Goal: Information Seeking & Learning: Learn about a topic

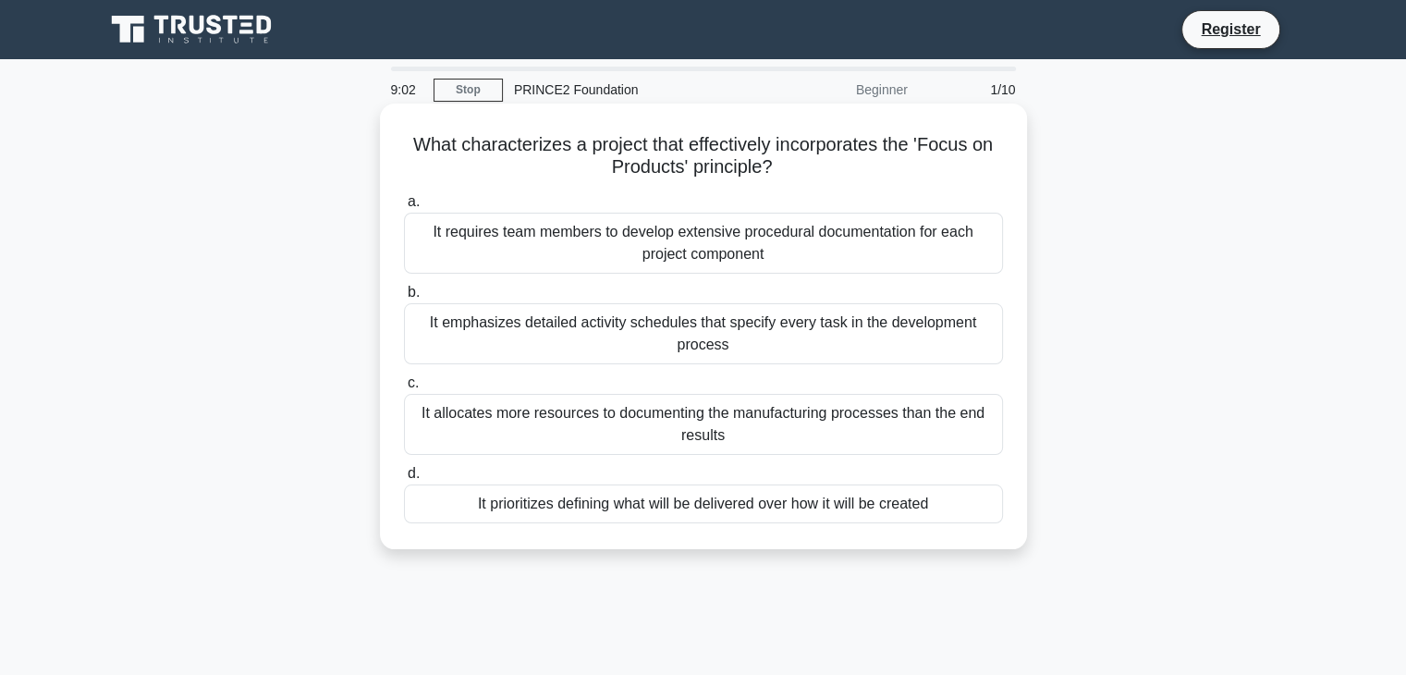
click at [822, 517] on div "It prioritizes defining what will be delivered over how it will be created" at bounding box center [703, 503] width 599 height 39
click at [404, 480] on input "d. It prioritizes defining what will be delivered over how it will be created" at bounding box center [404, 474] width 0 height 12
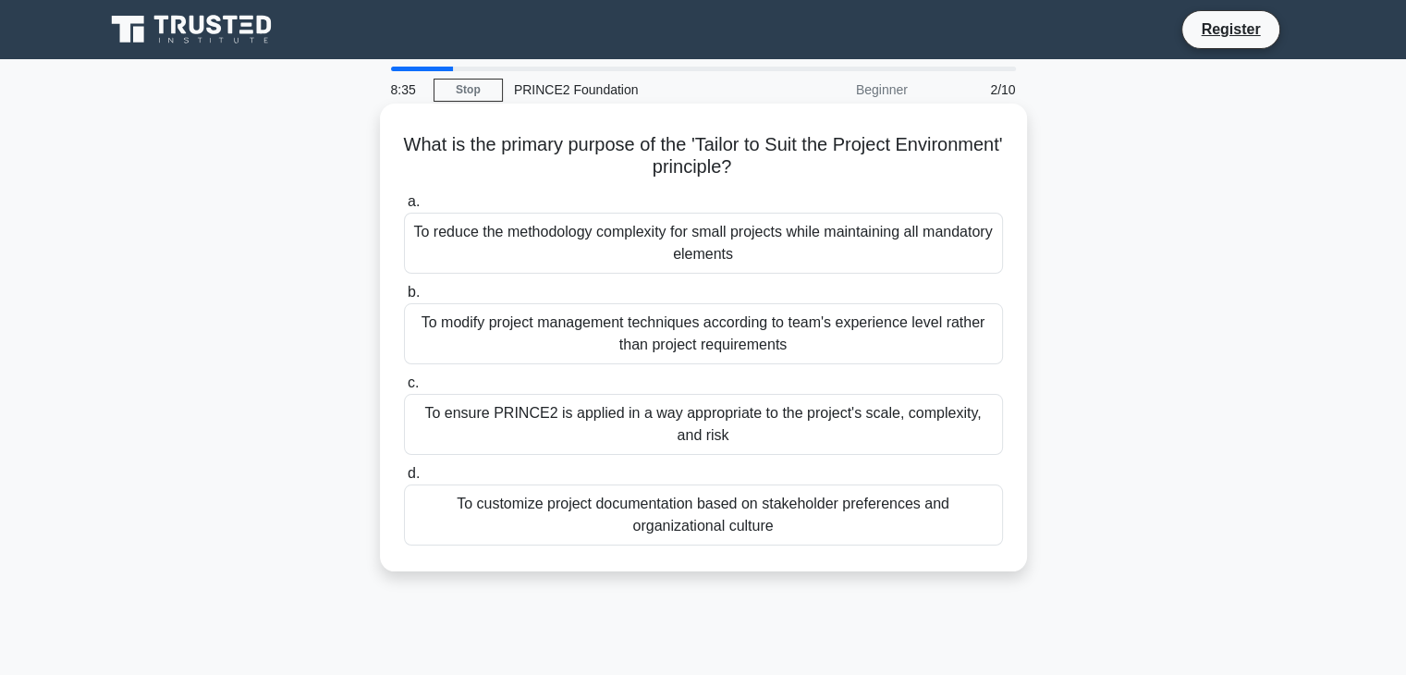
click at [794, 417] on div "To ensure PRINCE2 is applied in a way appropriate to the project's scale, compl…" at bounding box center [703, 424] width 599 height 61
click at [404, 389] on input "c. To ensure PRINCE2 is applied in a way appropriate to the project's scale, co…" at bounding box center [404, 383] width 0 height 12
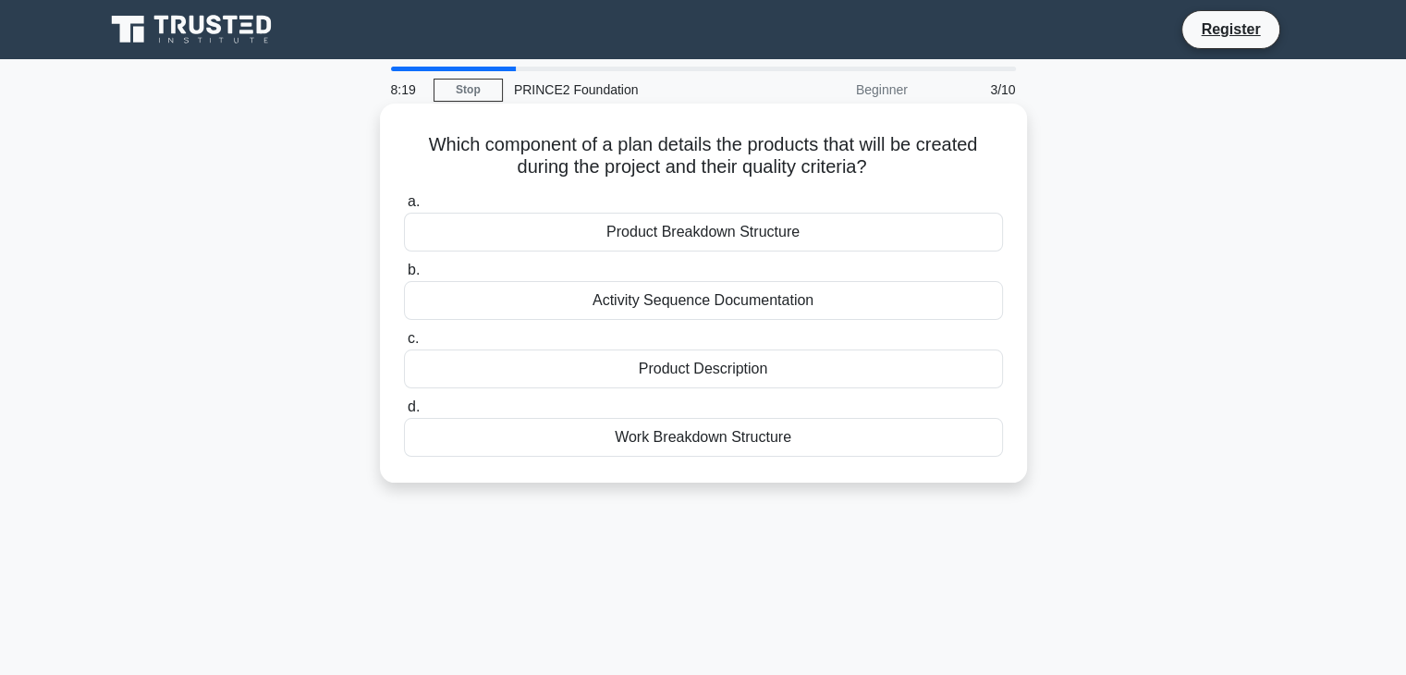
click at [748, 382] on div "Product Description" at bounding box center [703, 368] width 599 height 39
click at [404, 345] on input "c. Product Description" at bounding box center [404, 339] width 0 height 12
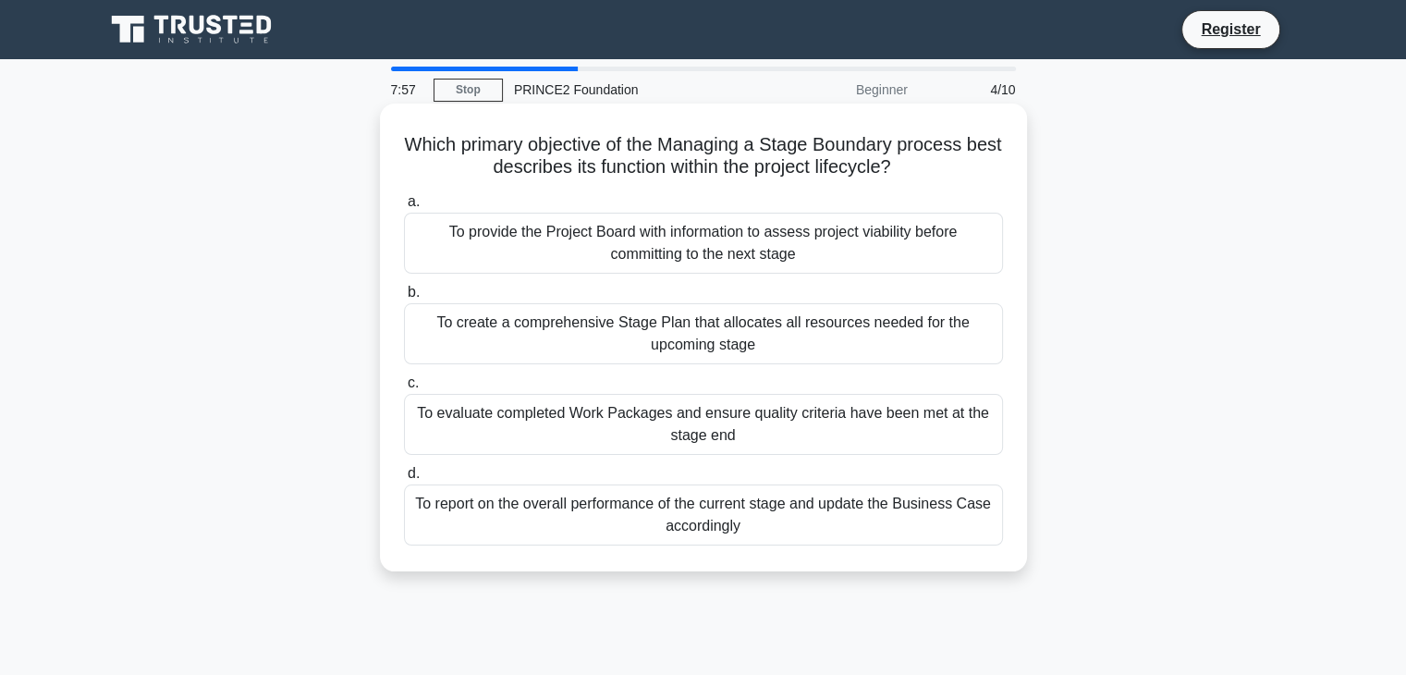
click at [712, 252] on div "To provide the Project Board with information to assess project viability befor…" at bounding box center [703, 243] width 599 height 61
click at [404, 208] on input "a. To provide the Project Board with information to assess project viability be…" at bounding box center [404, 202] width 0 height 12
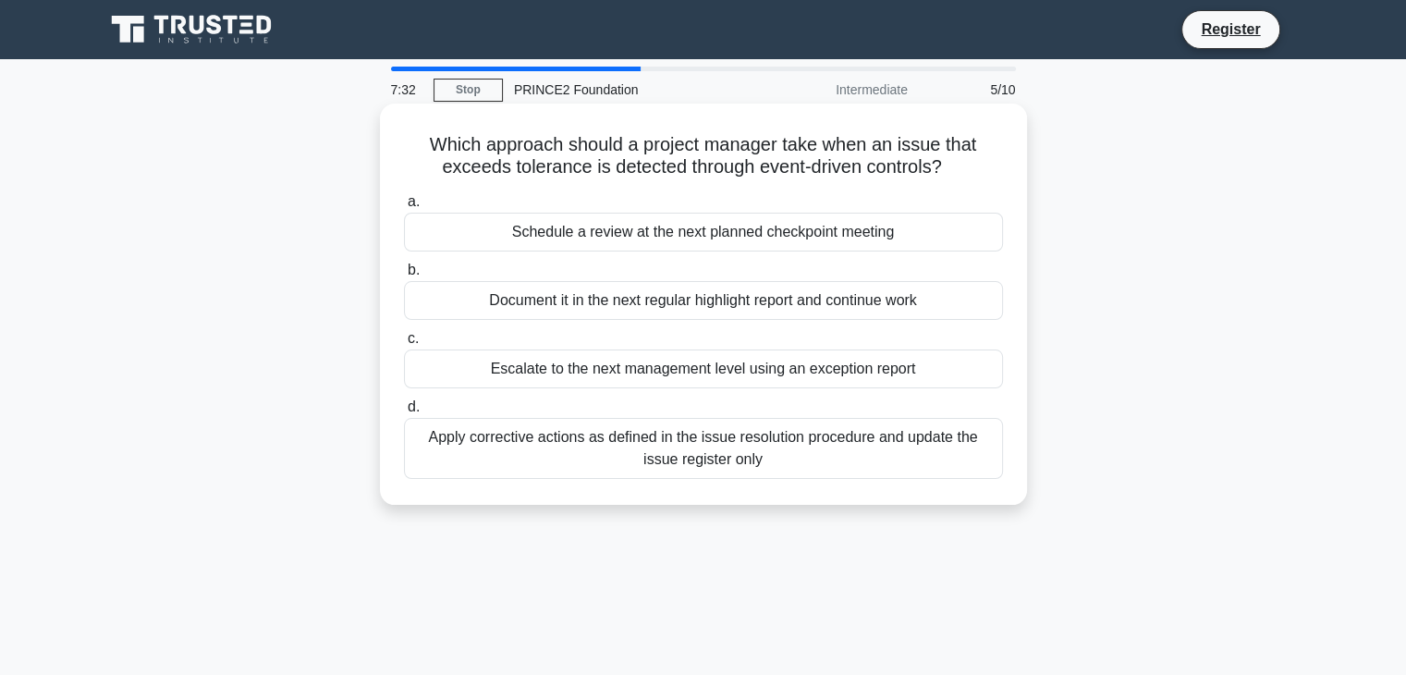
click at [740, 375] on div "Escalate to the next management level using an exception report" at bounding box center [703, 368] width 599 height 39
click at [404, 345] on input "c. Escalate to the next management level using an exception report" at bounding box center [404, 339] width 0 height 12
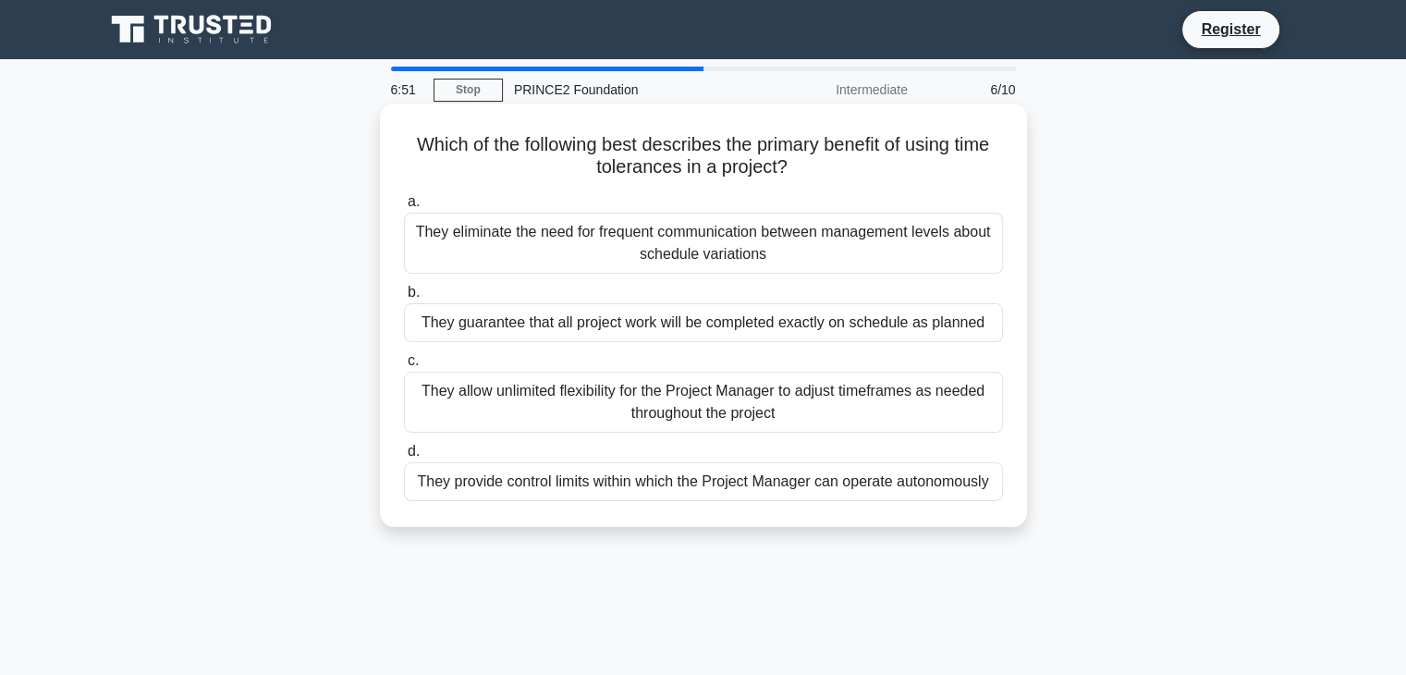
click at [737, 253] on div "They eliminate the need for frequent communication between management levels ab…" at bounding box center [703, 243] width 599 height 61
click at [404, 208] on input "a. They eliminate the need for frequent communication between management levels…" at bounding box center [404, 202] width 0 height 12
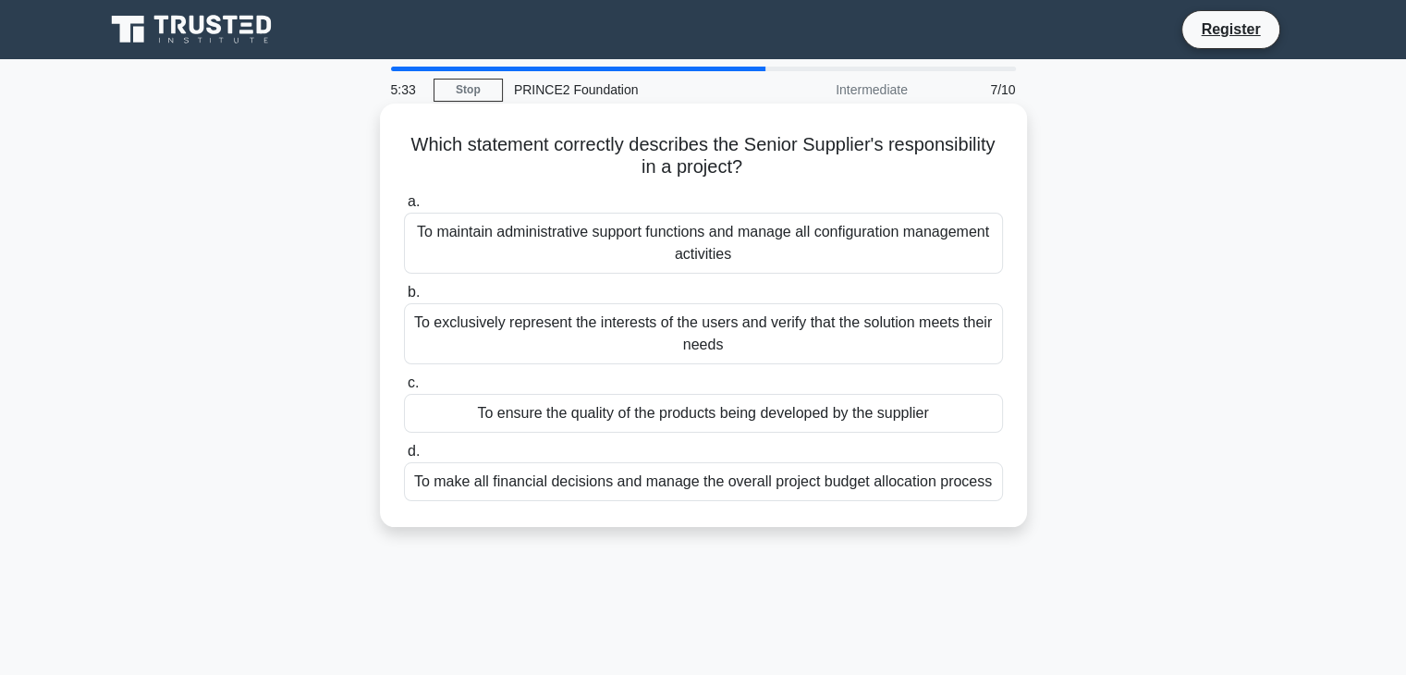
click at [695, 421] on div "To ensure the quality of the products being developed by the supplier" at bounding box center [703, 413] width 599 height 39
click at [404, 389] on input "c. To ensure the quality of the products being developed by the supplier" at bounding box center [404, 383] width 0 height 12
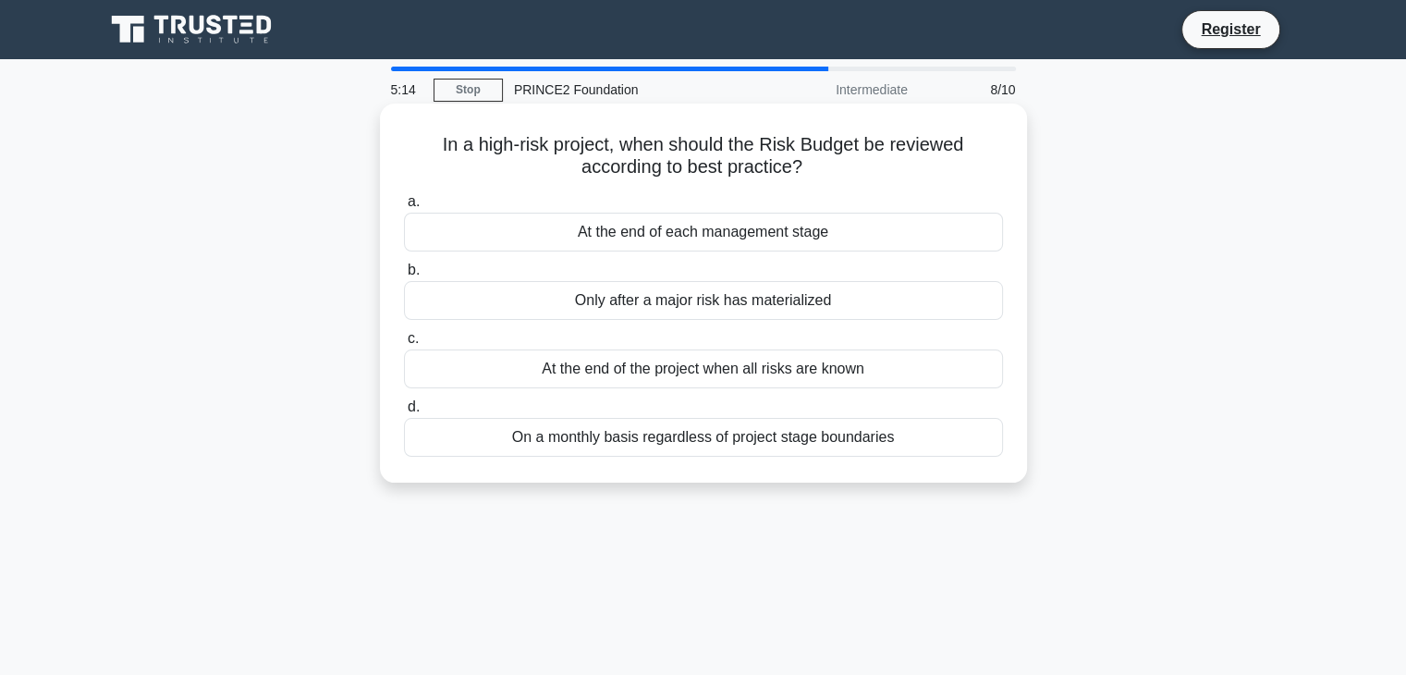
click at [717, 233] on div "At the end of each management stage" at bounding box center [703, 232] width 599 height 39
click at [404, 208] on input "a. At the end of each management stage" at bounding box center [404, 202] width 0 height 12
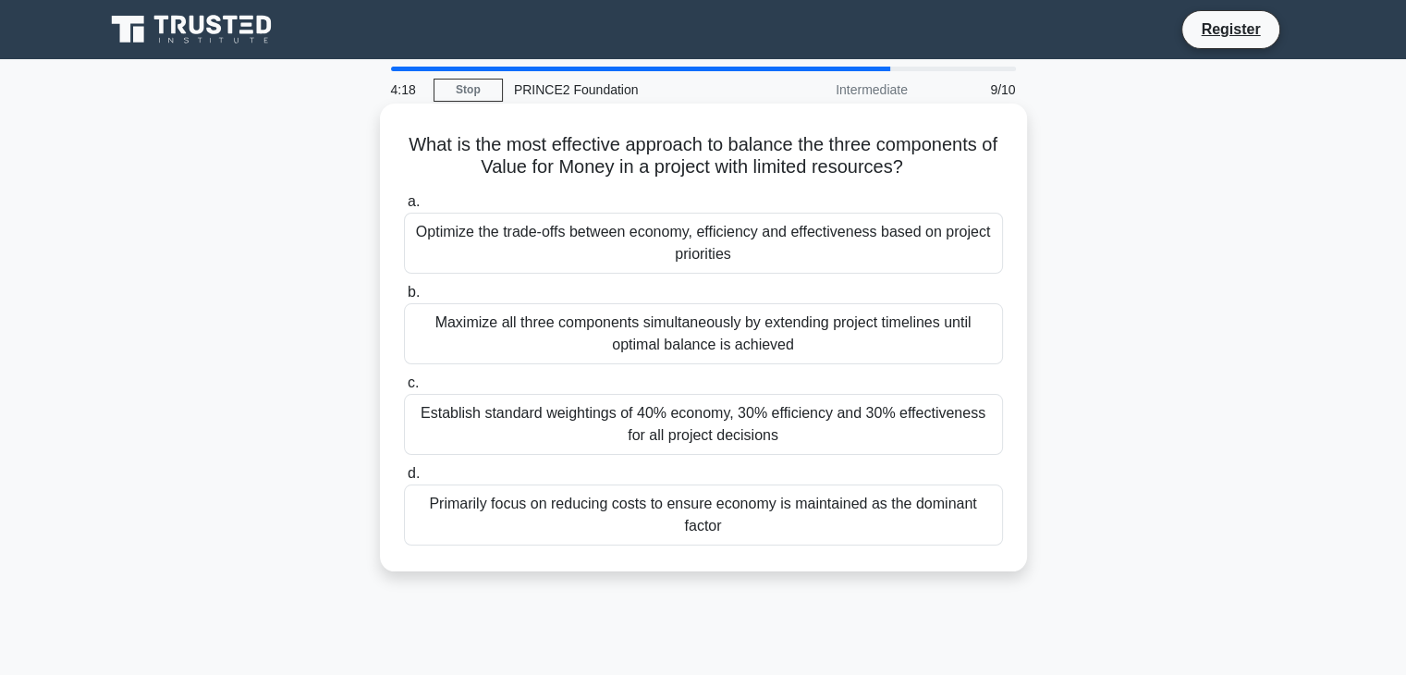
click at [724, 238] on div "Optimize the trade-offs between economy, efficiency and effectiveness based on …" at bounding box center [703, 243] width 599 height 61
click at [404, 208] on input "a. Optimize the trade-offs between economy, efficiency and effectiveness based …" at bounding box center [404, 202] width 0 height 12
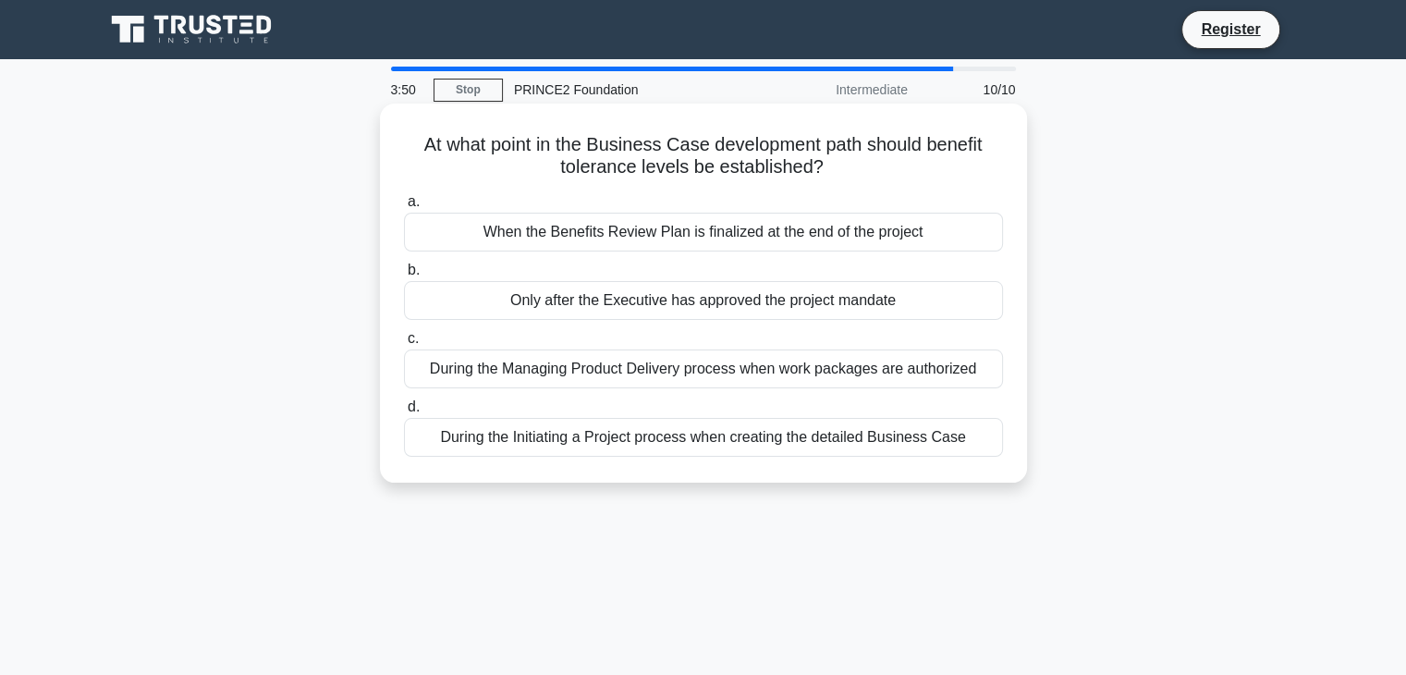
click at [726, 441] on div "During the Initiating a Project process when creating the detailed Business Case" at bounding box center [703, 437] width 599 height 39
click at [404, 413] on input "d. During the Initiating a Project process when creating the detailed Business …" at bounding box center [404, 407] width 0 height 12
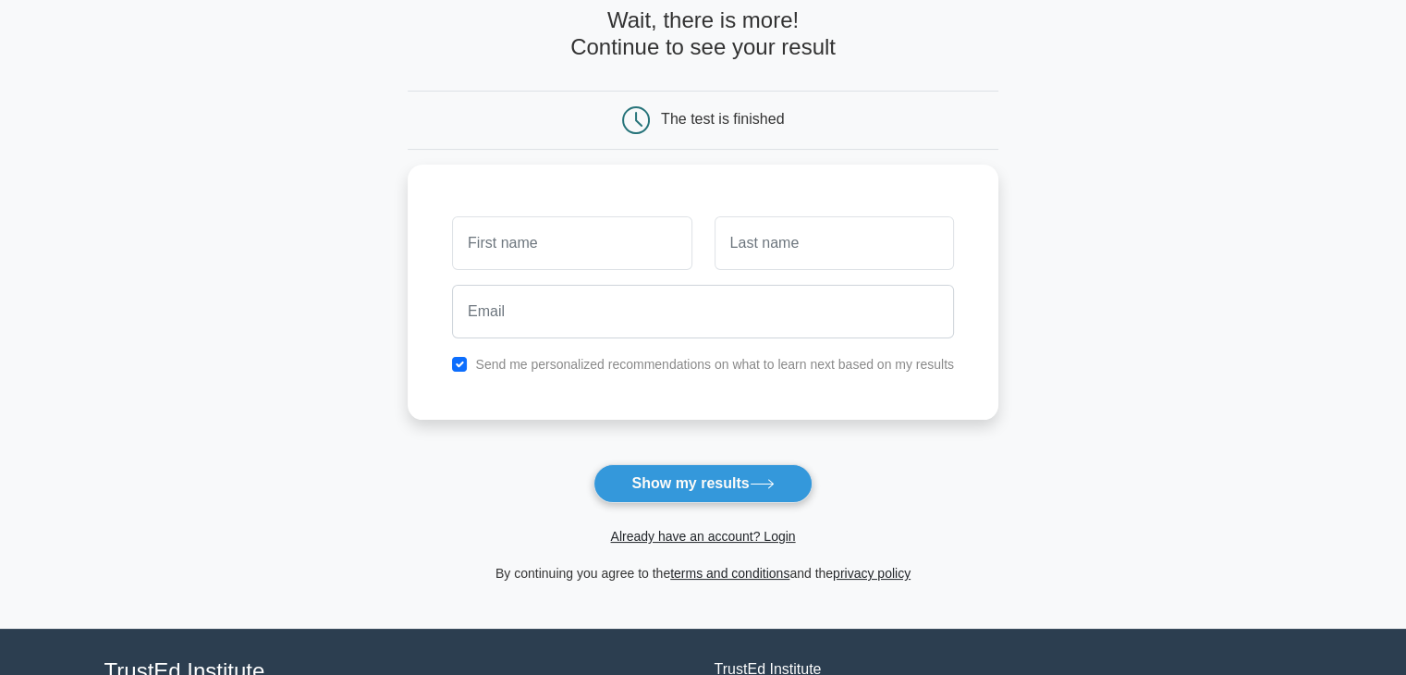
scroll to position [98, 0]
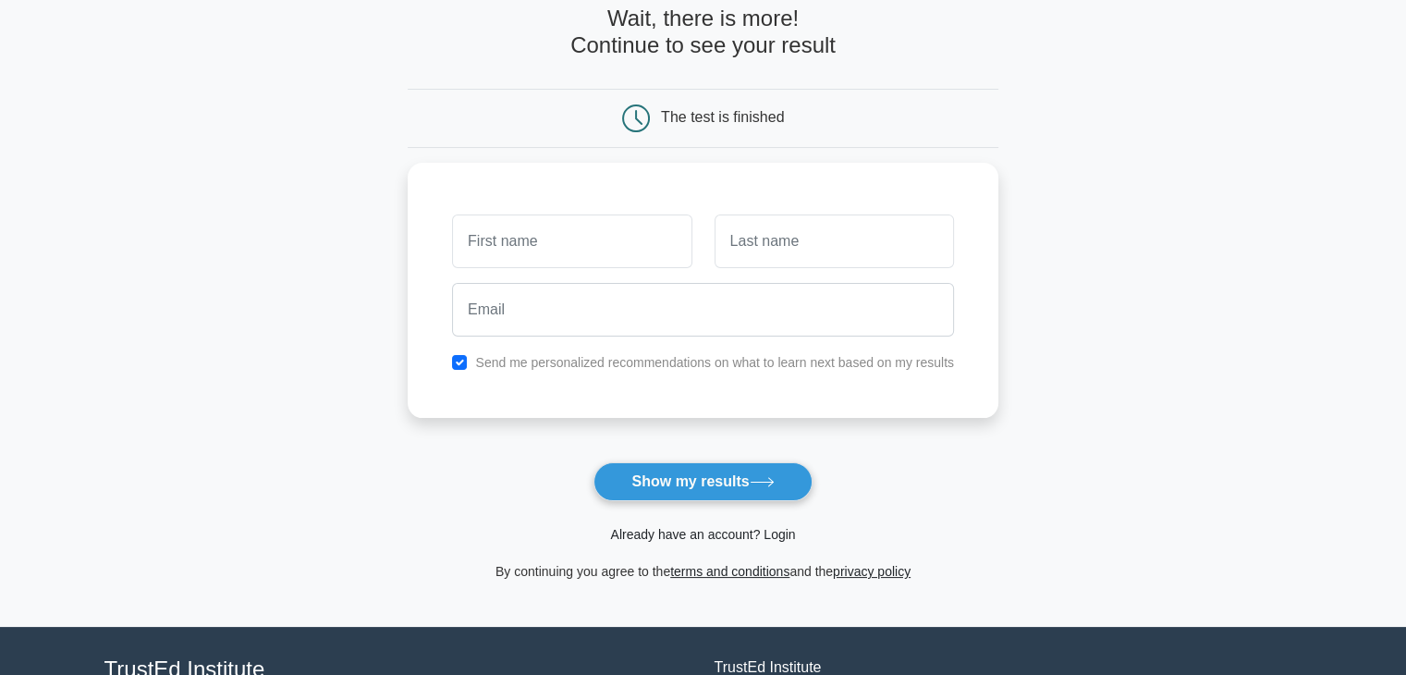
click at [738, 533] on link "Already have an account? Login" at bounding box center [702, 534] width 185 height 15
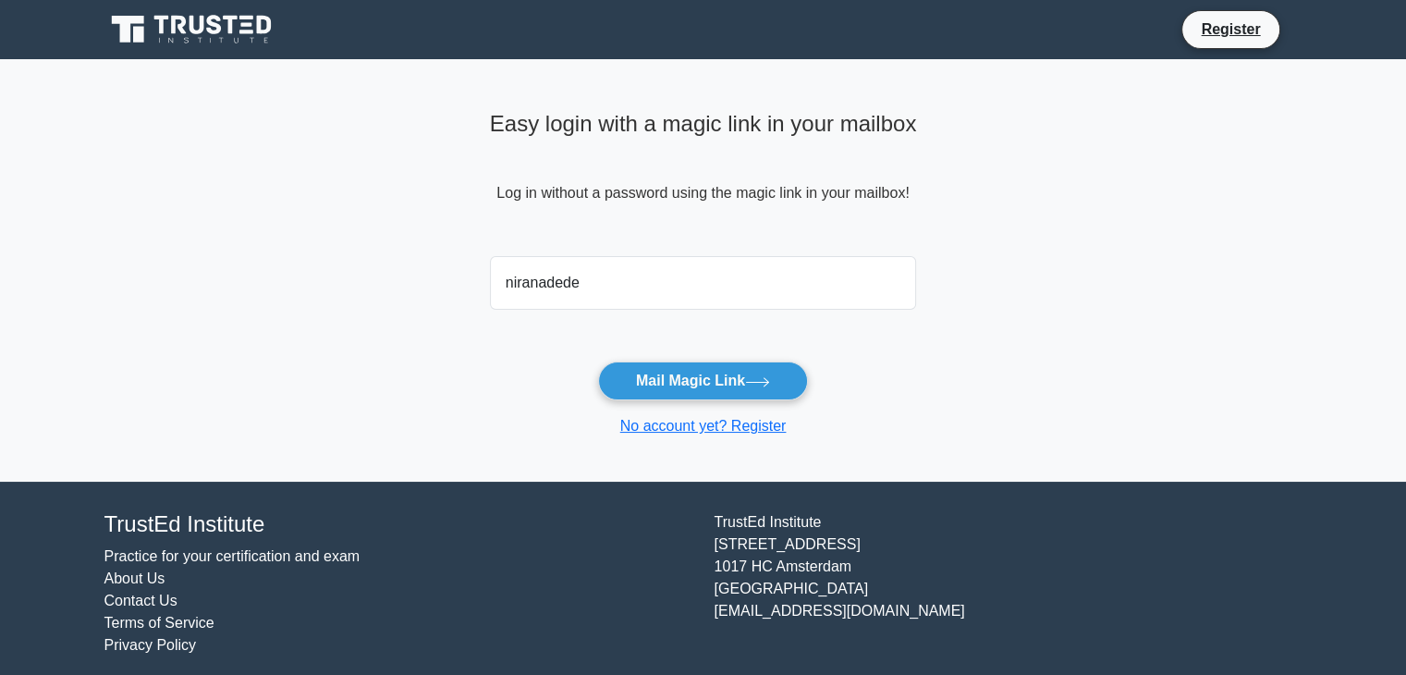
type input "[EMAIL_ADDRESS][DOMAIN_NAME]"
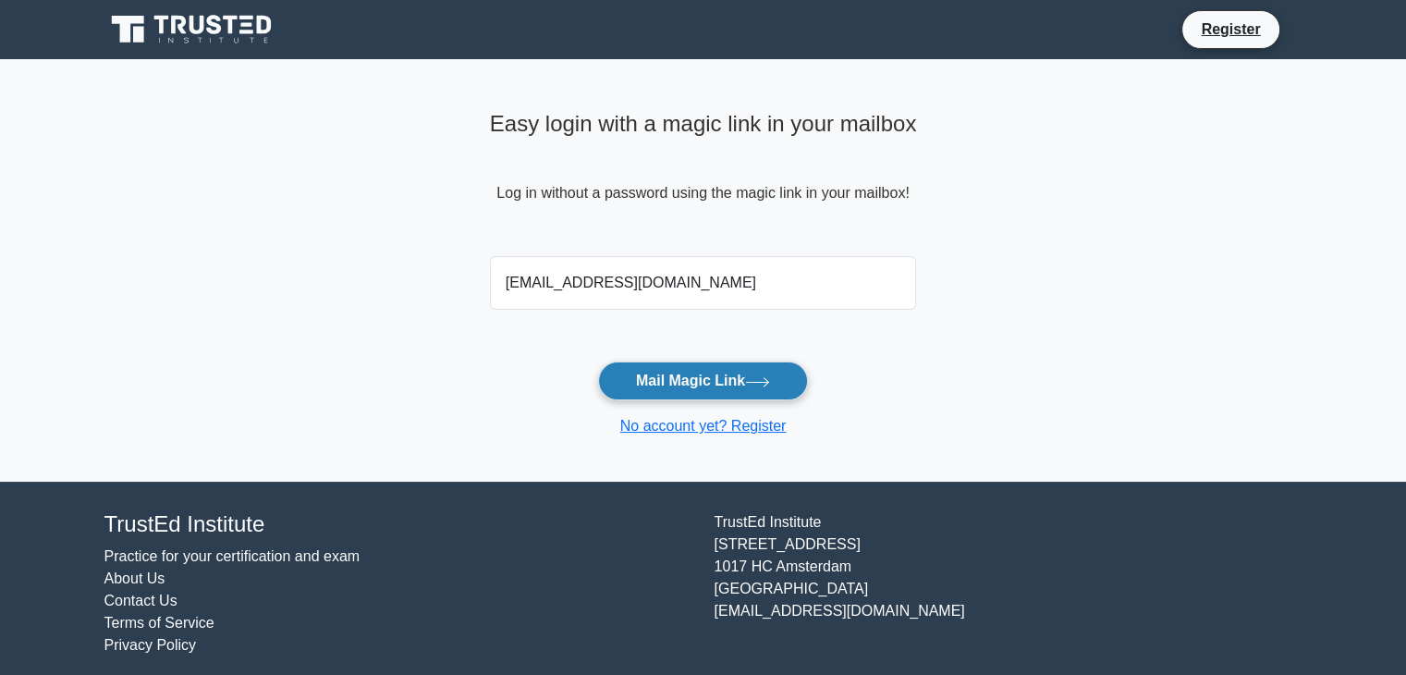
click at [685, 375] on button "Mail Magic Link" at bounding box center [703, 380] width 210 height 39
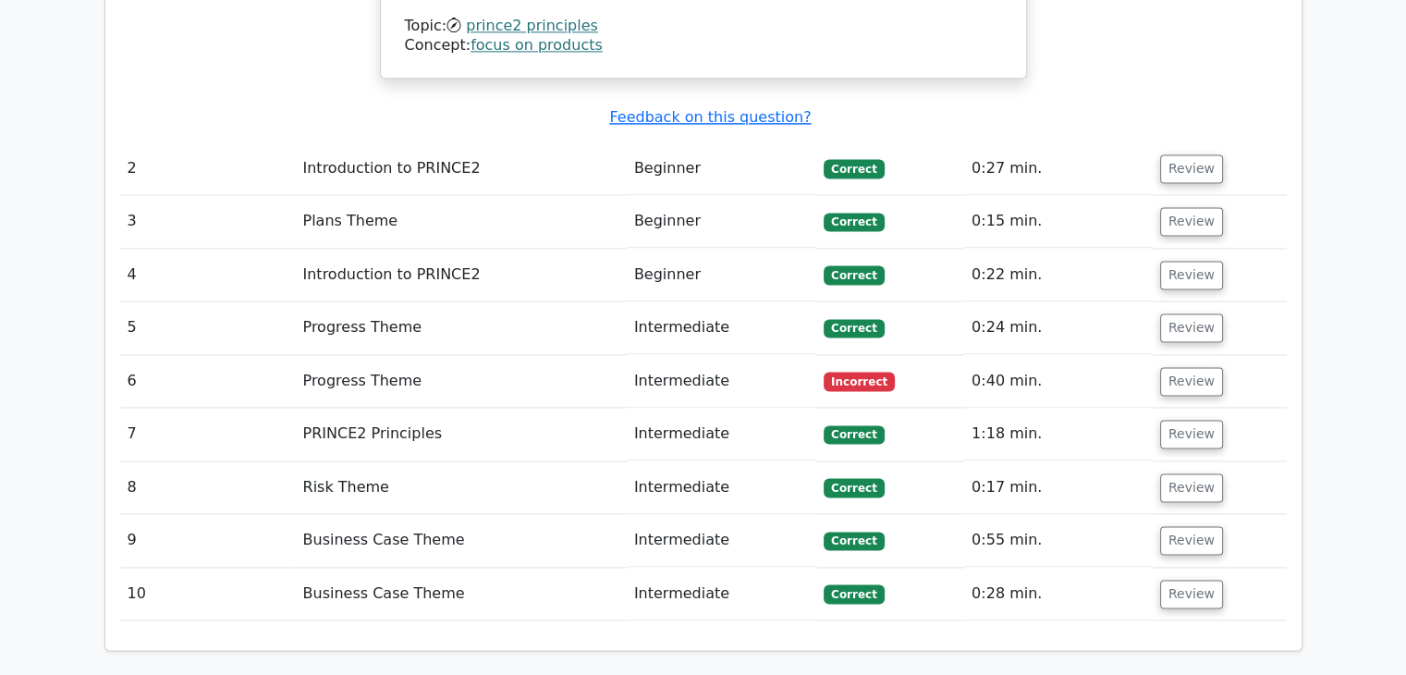
scroll to position [2535, 0]
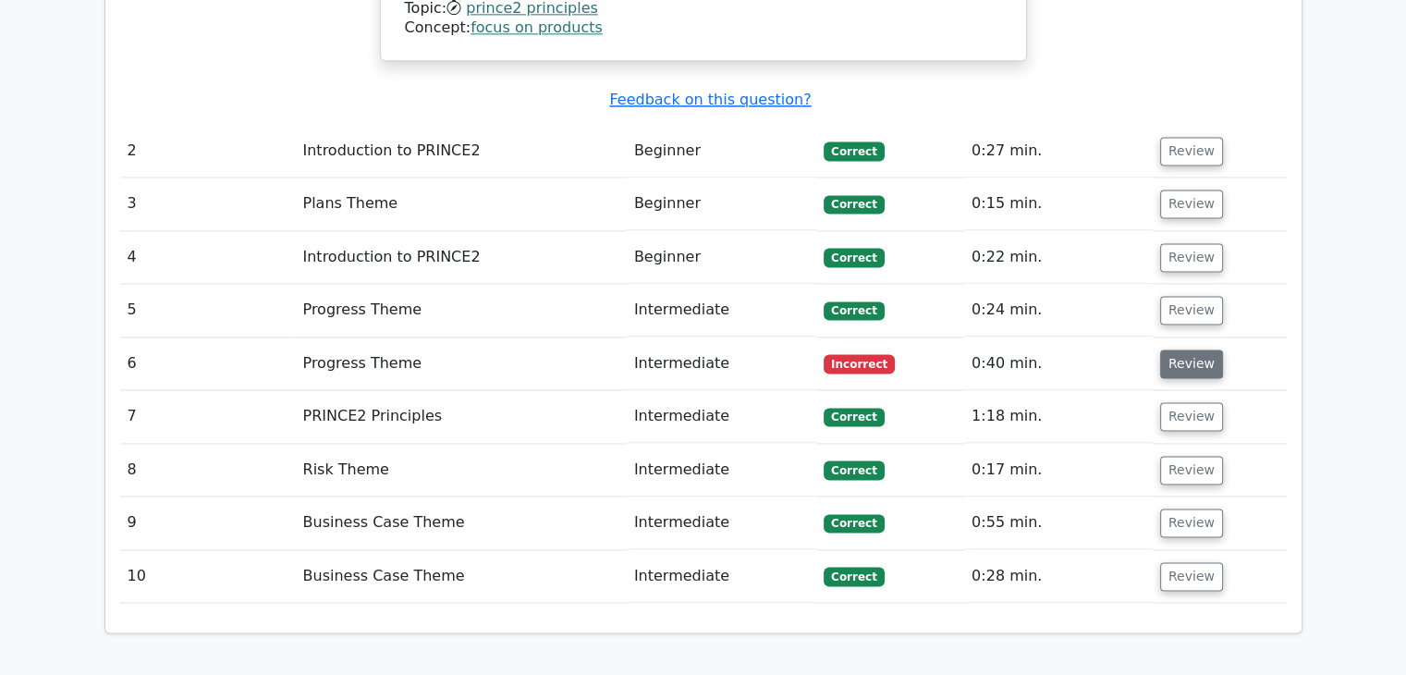
click at [1180, 349] on button "Review" at bounding box center [1191, 363] width 63 height 29
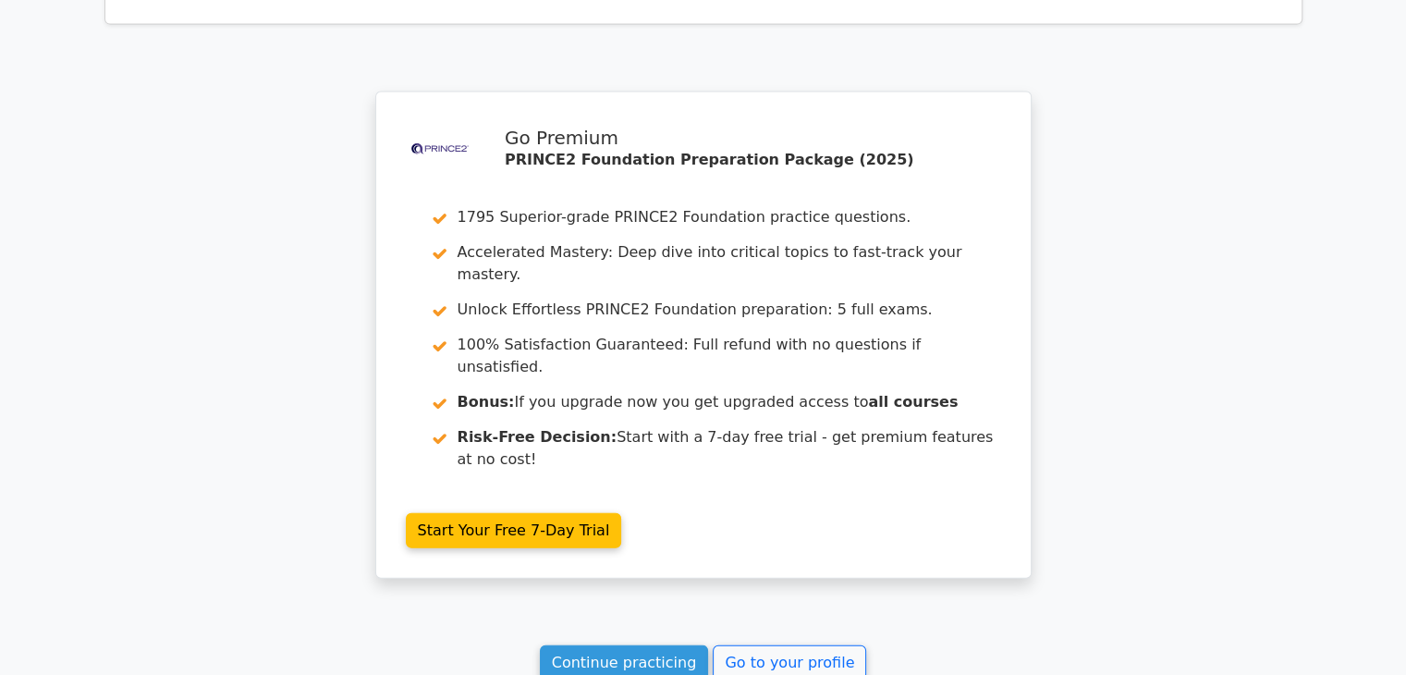
scroll to position [4206, 0]
click at [771, 646] on link "Go to your profile" at bounding box center [789, 663] width 153 height 35
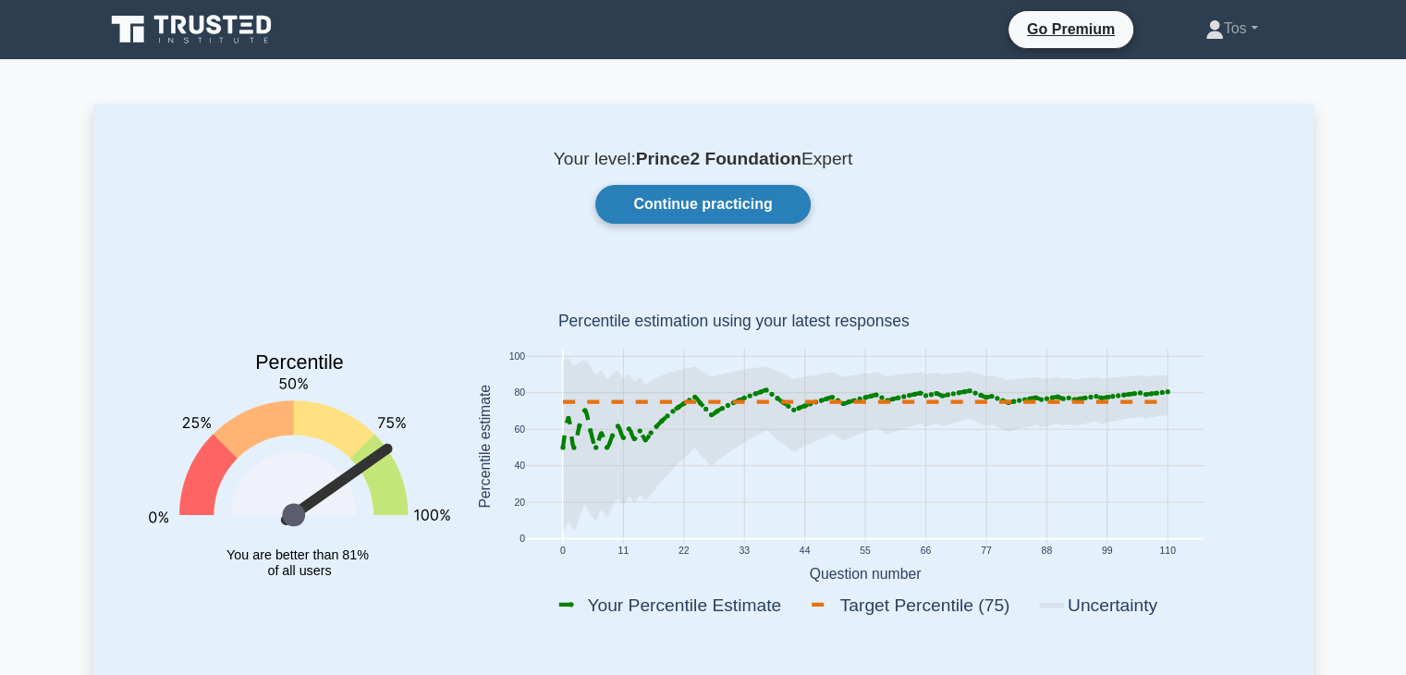
click at [708, 206] on link "Continue practicing" at bounding box center [702, 204] width 214 height 39
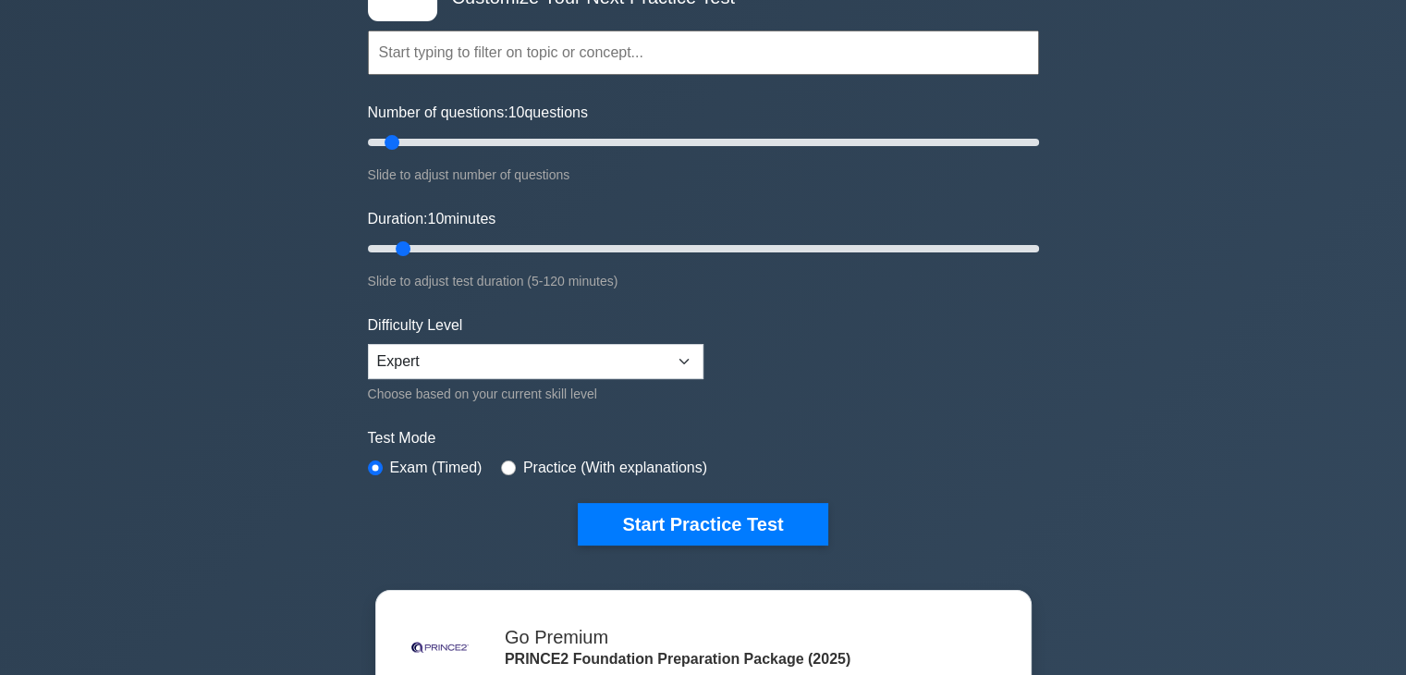
scroll to position [152, 0]
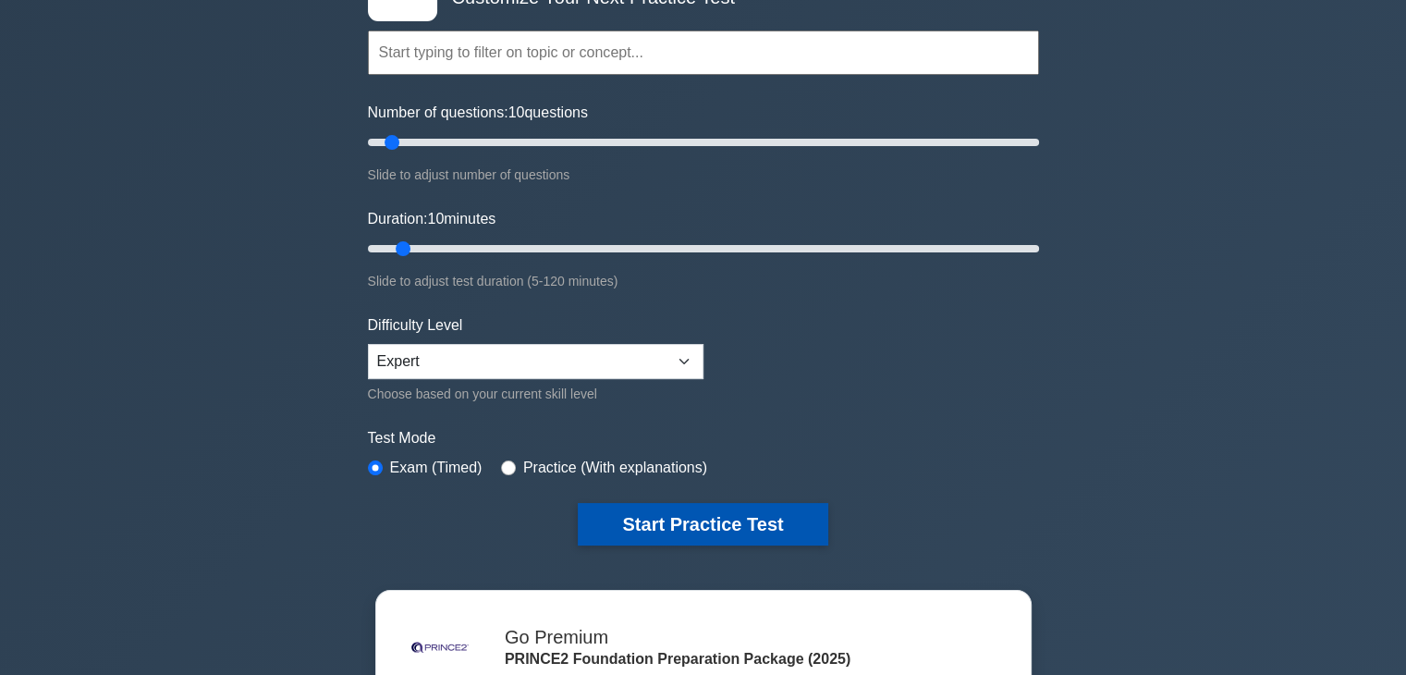
click at [713, 517] on button "Start Practice Test" at bounding box center [703, 524] width 250 height 43
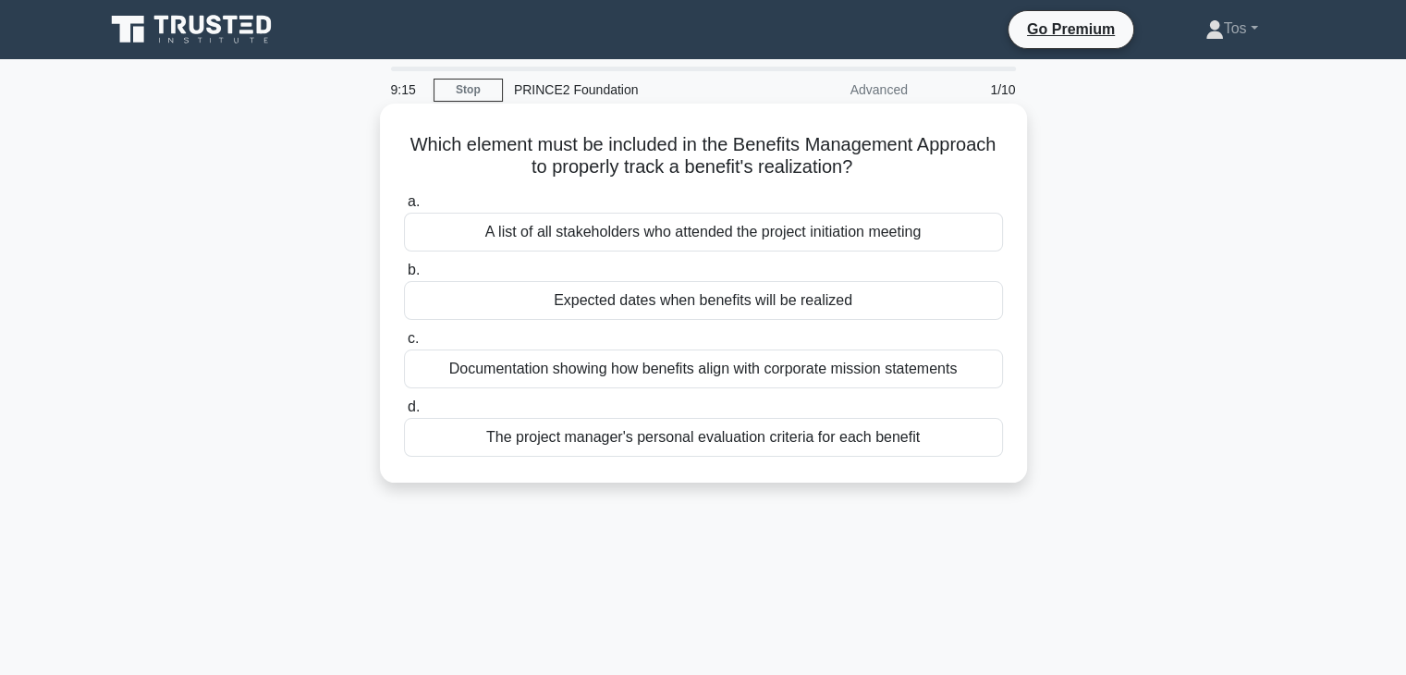
click at [722, 304] on div "Expected dates when benefits will be realized" at bounding box center [703, 300] width 599 height 39
click at [404, 276] on input "b. Expected dates when benefits will be realized" at bounding box center [404, 270] width 0 height 12
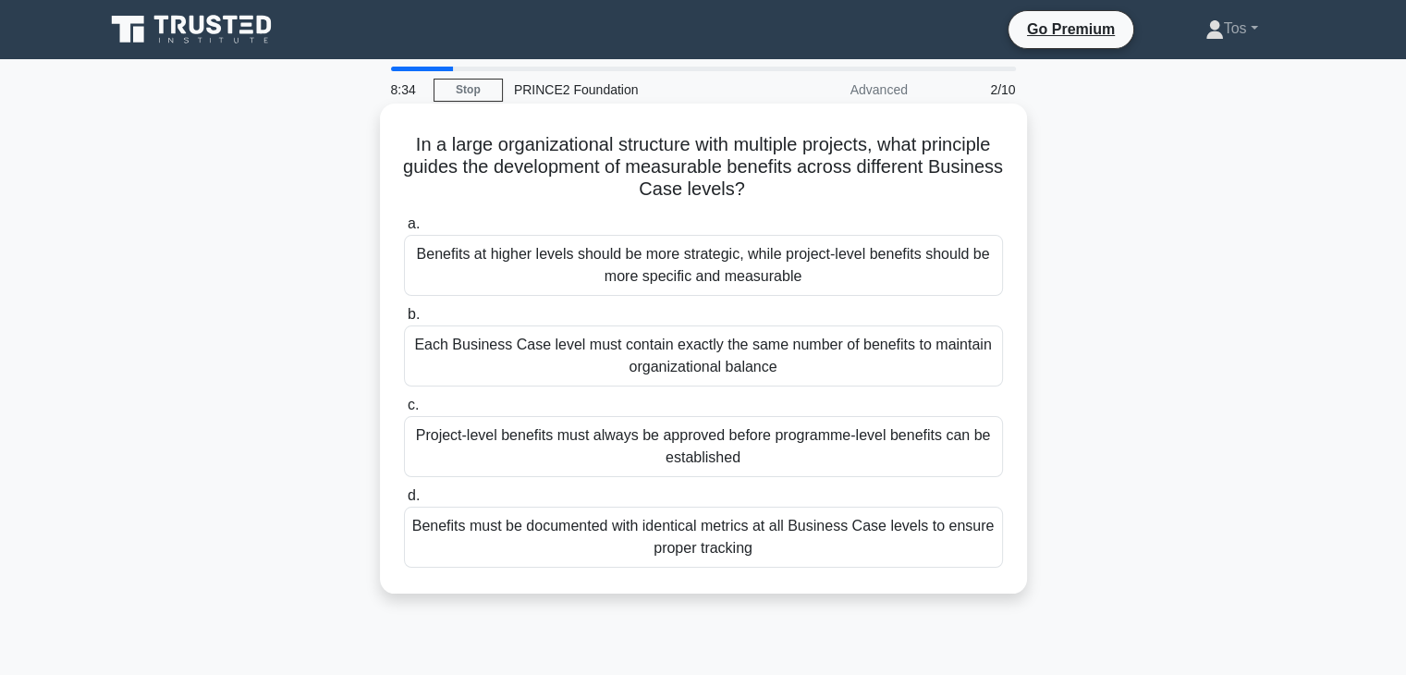
click at [731, 458] on div "Project-level benefits must always be approved before programme-level benefits …" at bounding box center [703, 446] width 599 height 61
click at [404, 411] on input "c. Project-level benefits must always be approved before programme-level benefi…" at bounding box center [404, 405] width 0 height 12
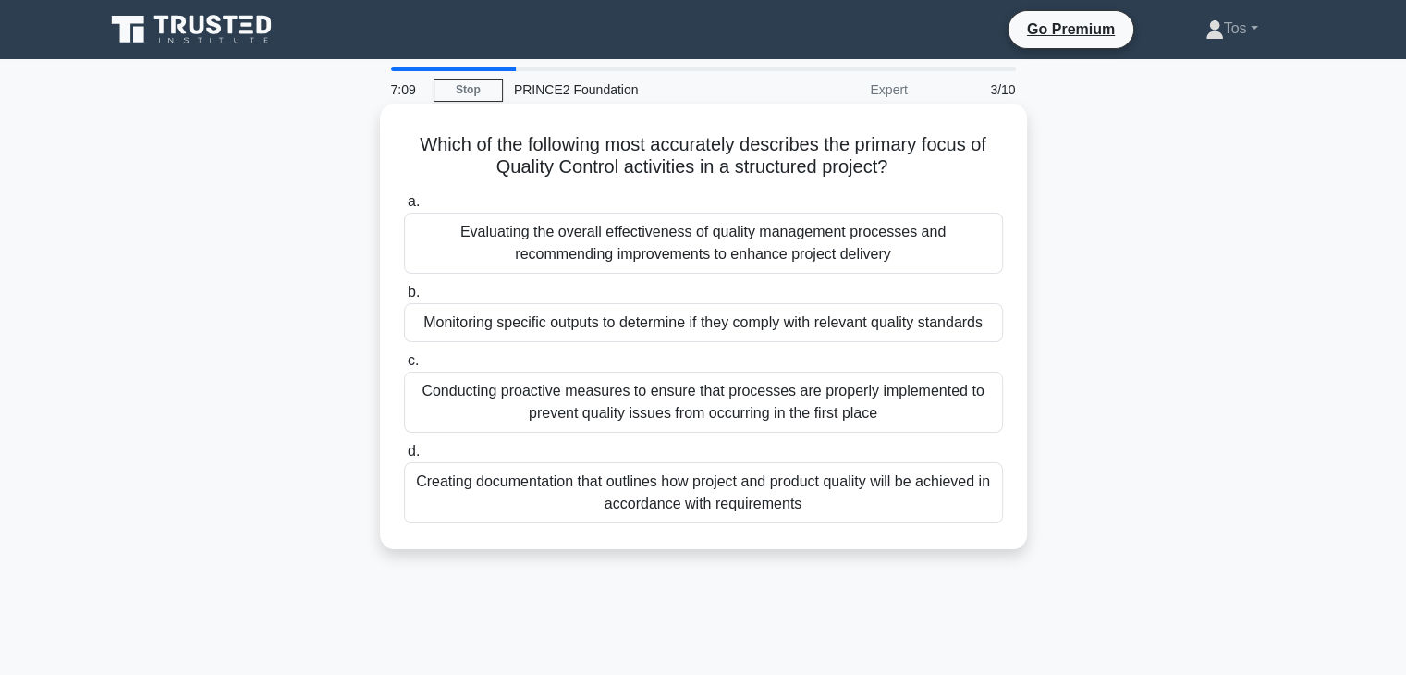
click at [857, 259] on div "Evaluating the overall effectiveness of quality management processes and recomm…" at bounding box center [703, 243] width 599 height 61
click at [404, 208] on input "a. Evaluating the overall effectiveness of quality management processes and rec…" at bounding box center [404, 202] width 0 height 12
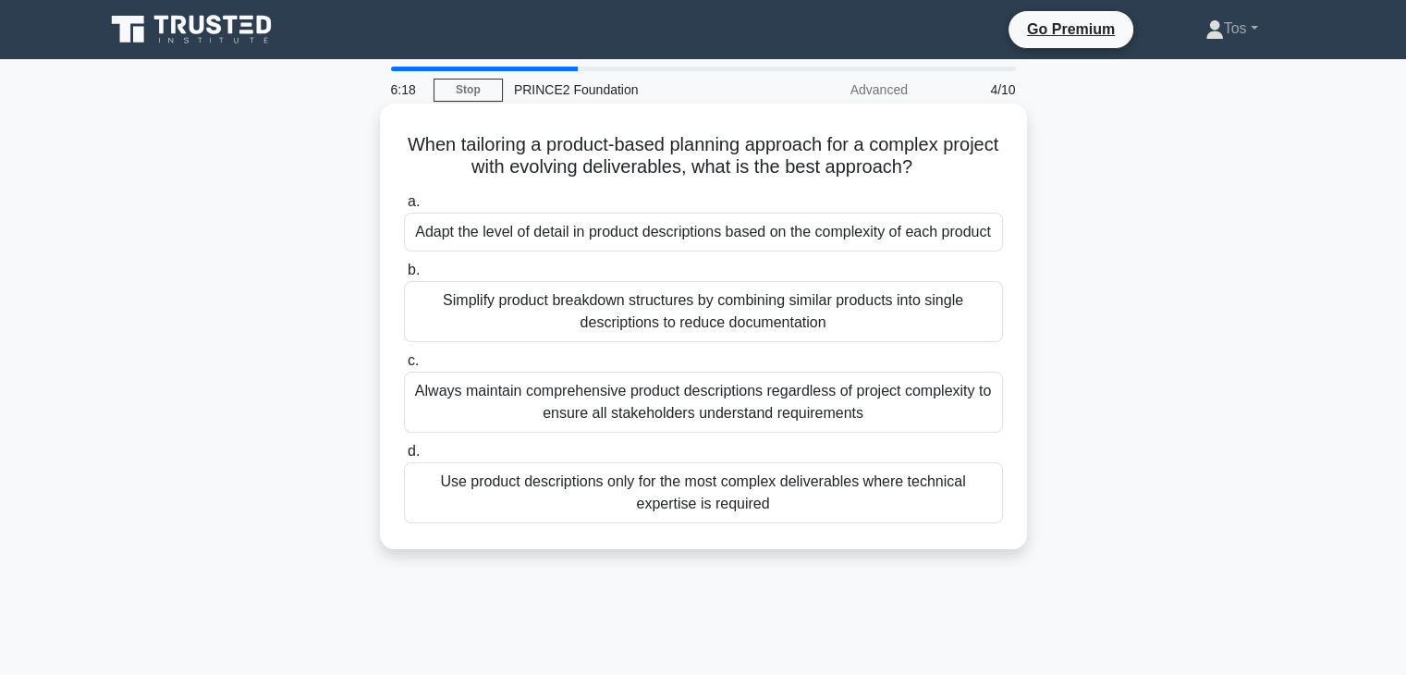
click at [813, 231] on div "Adapt the level of detail in product descriptions based on the complexity of ea…" at bounding box center [703, 232] width 599 height 39
click at [404, 208] on input "a. Adapt the level of detail in product descriptions based on the complexity of…" at bounding box center [404, 202] width 0 height 12
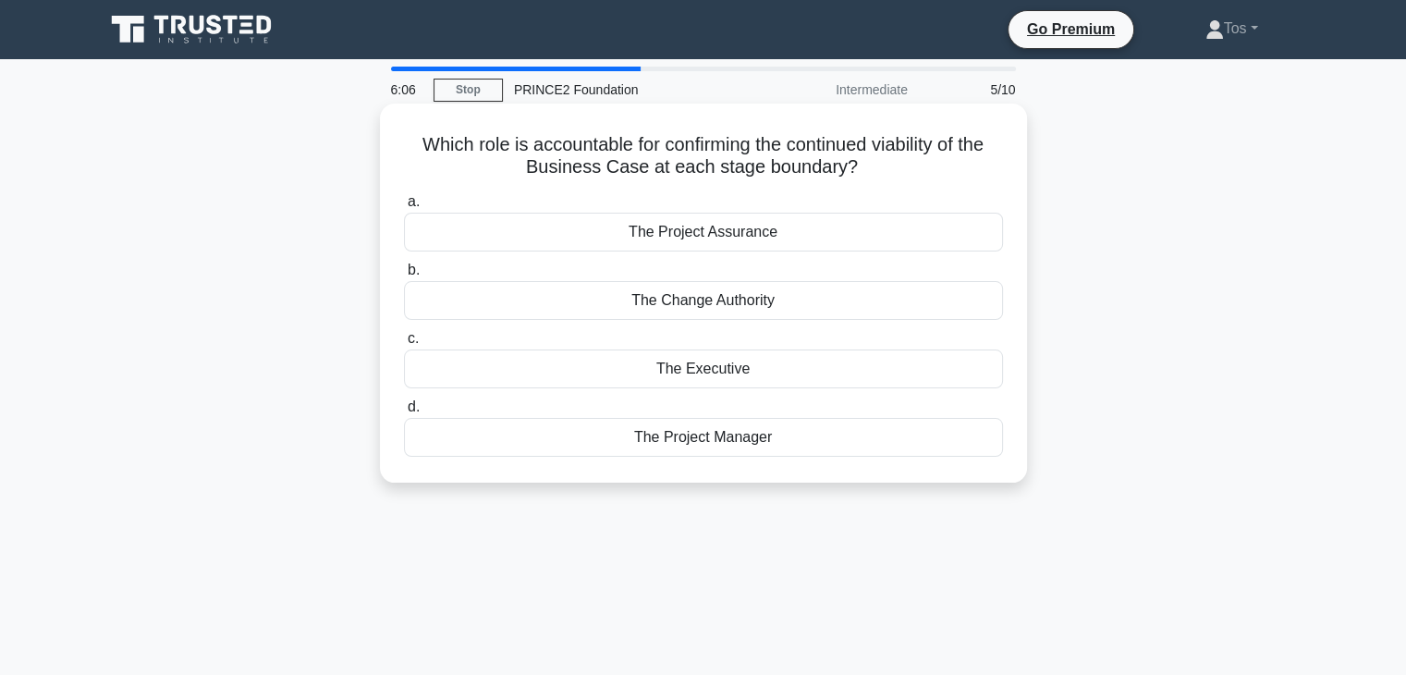
click at [710, 368] on div "The Executive" at bounding box center [703, 368] width 599 height 39
click at [404, 345] on input "c. The Executive" at bounding box center [404, 339] width 0 height 12
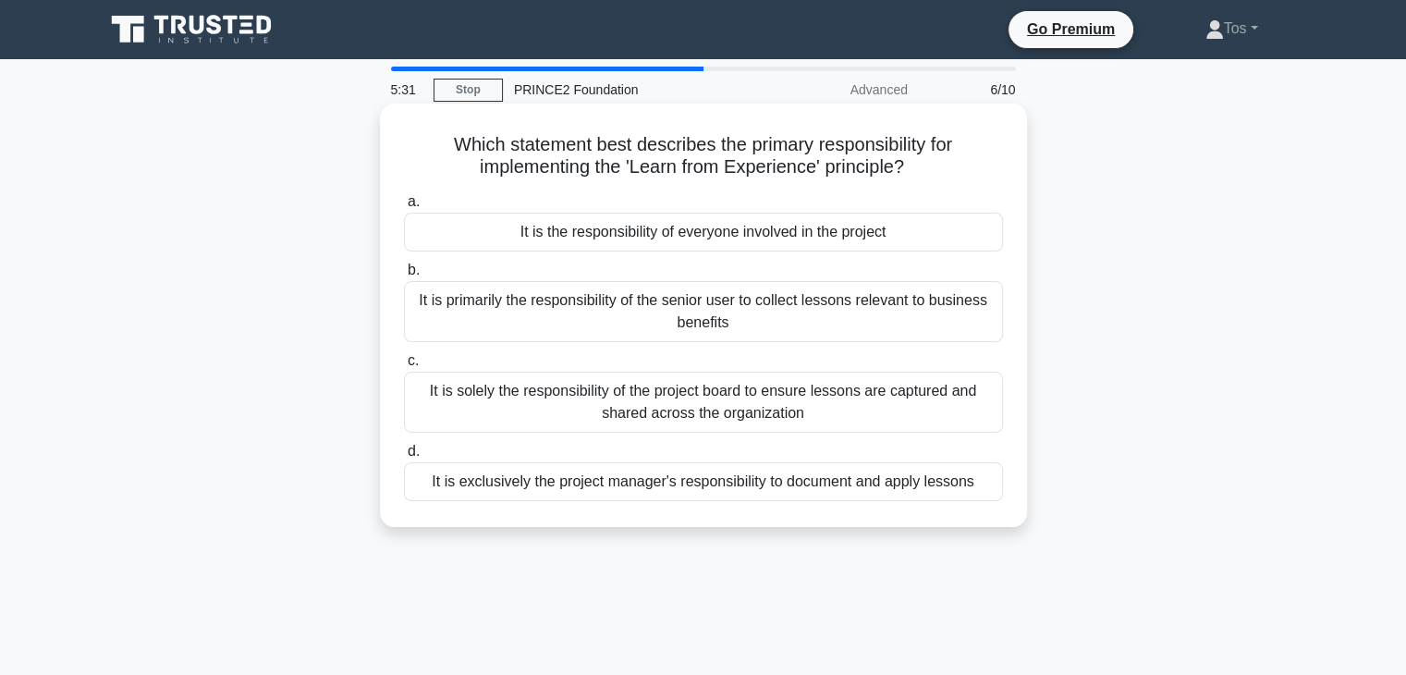
click at [861, 239] on div "It is the responsibility of everyone involved in the project" at bounding box center [703, 232] width 599 height 39
click at [404, 208] on input "a. It is the responsibility of everyone involved in the project" at bounding box center [404, 202] width 0 height 12
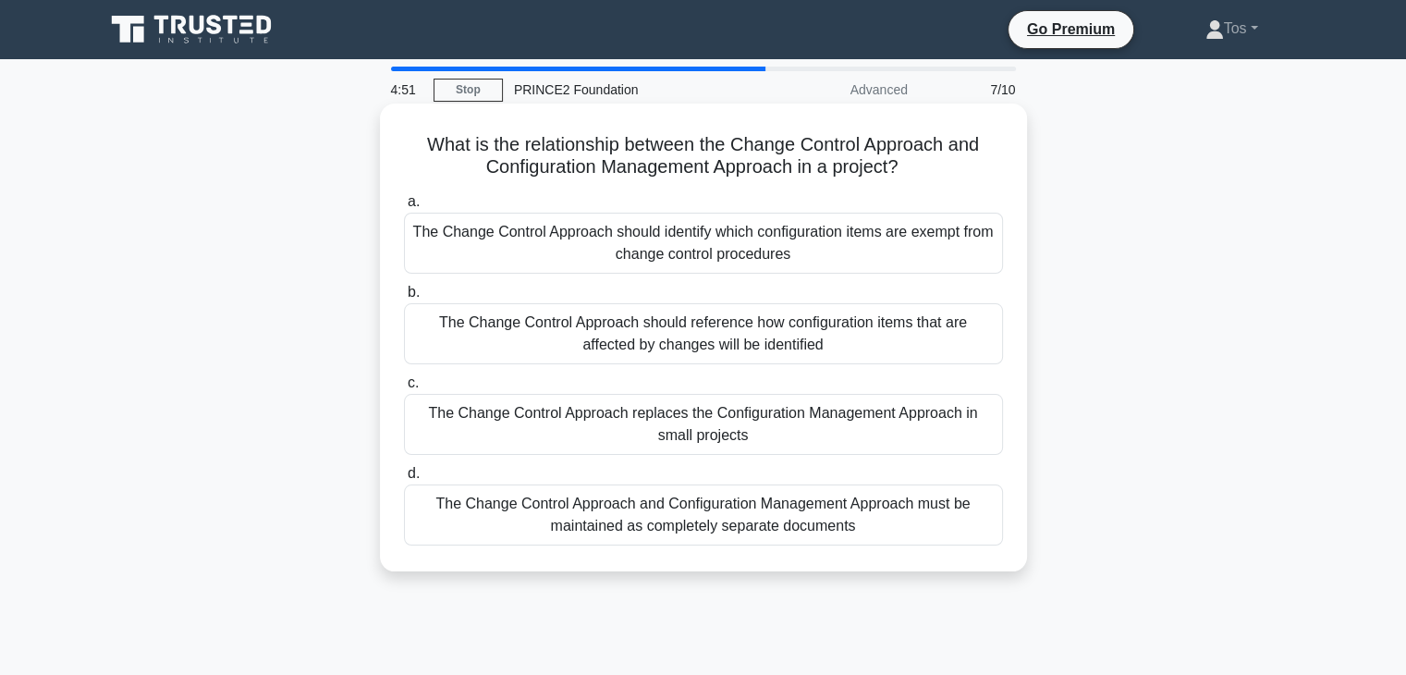
click at [695, 522] on div "The Change Control Approach and Configuration Management Approach must be maint…" at bounding box center [703, 514] width 599 height 61
click at [404, 480] on input "d. The Change Control Approach and Configuration Management Approach must be ma…" at bounding box center [404, 474] width 0 height 12
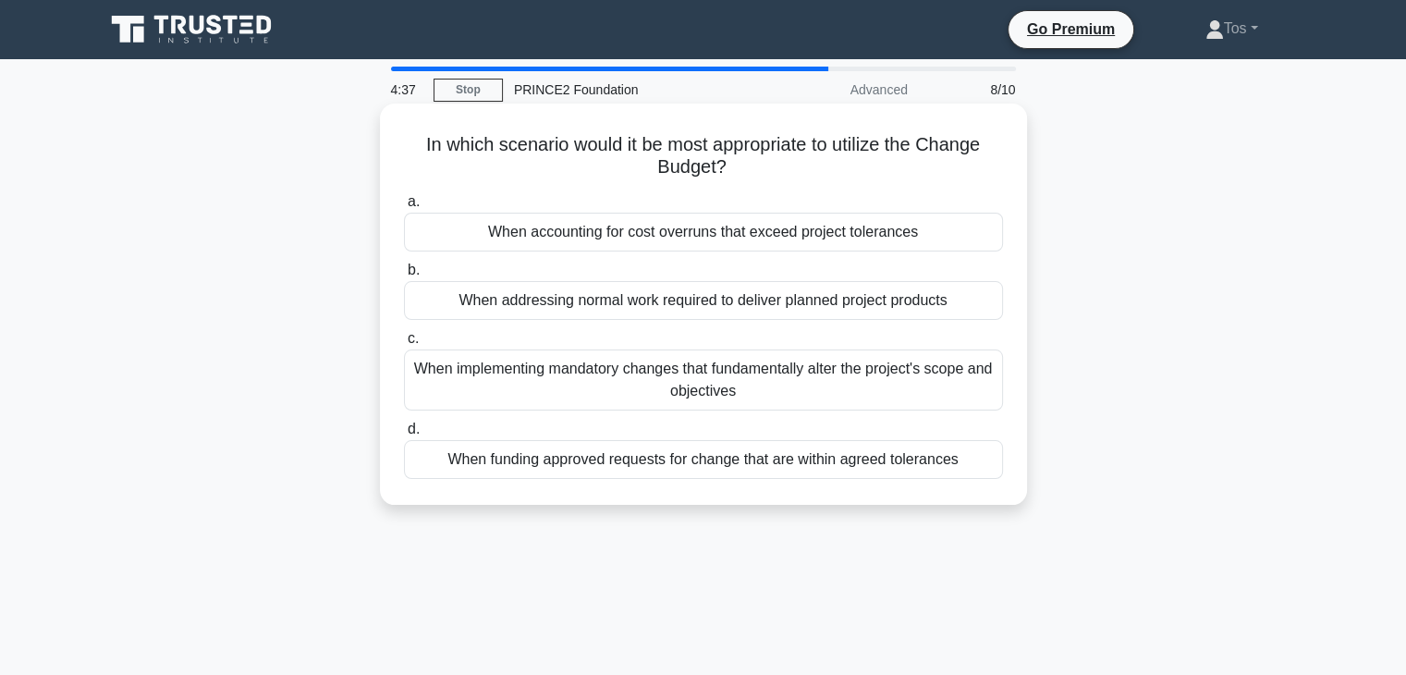
click at [655, 458] on div "When funding approved requests for change that are within agreed tolerances" at bounding box center [703, 459] width 599 height 39
click at [404, 435] on input "d. When funding approved requests for change that are within agreed tolerances" at bounding box center [404, 429] width 0 height 12
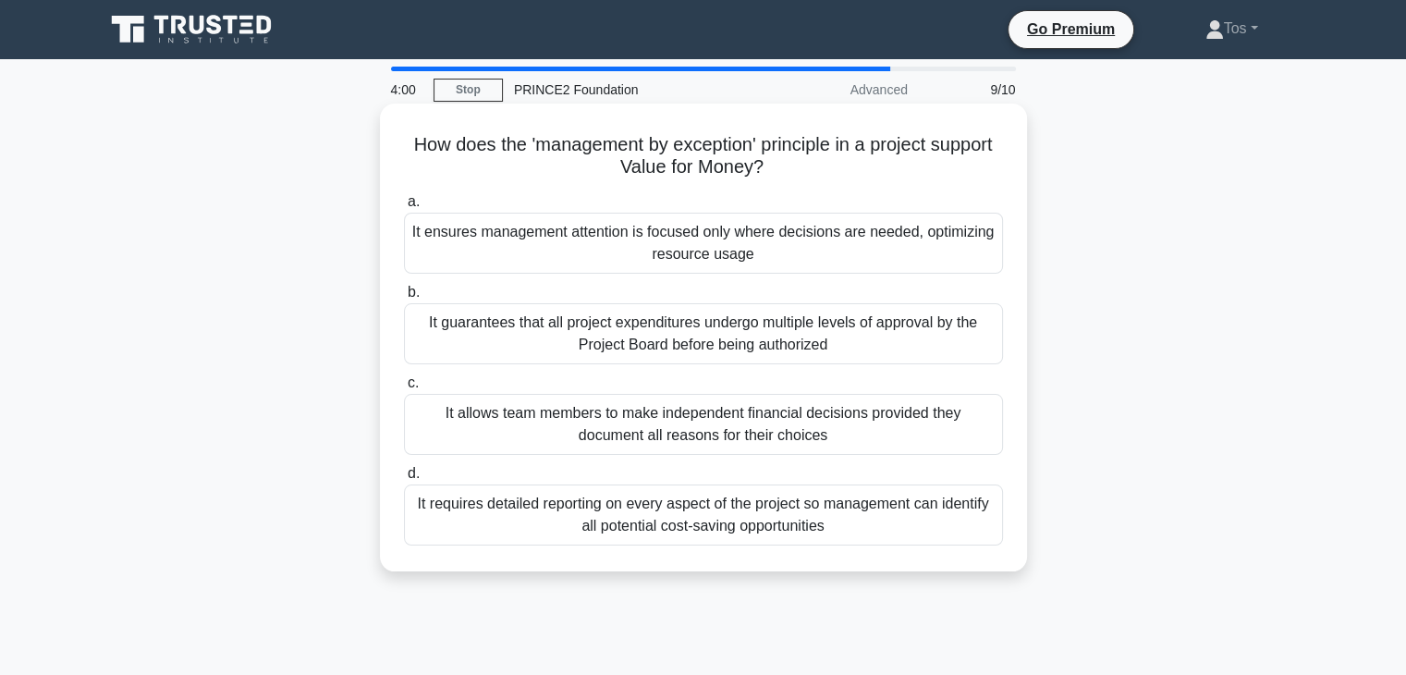
click at [567, 341] on div "It guarantees that all project expenditures undergo multiple levels of approval…" at bounding box center [703, 333] width 599 height 61
click at [404, 299] on input "b. It guarantees that all project expenditures undergo multiple levels of appro…" at bounding box center [404, 293] width 0 height 12
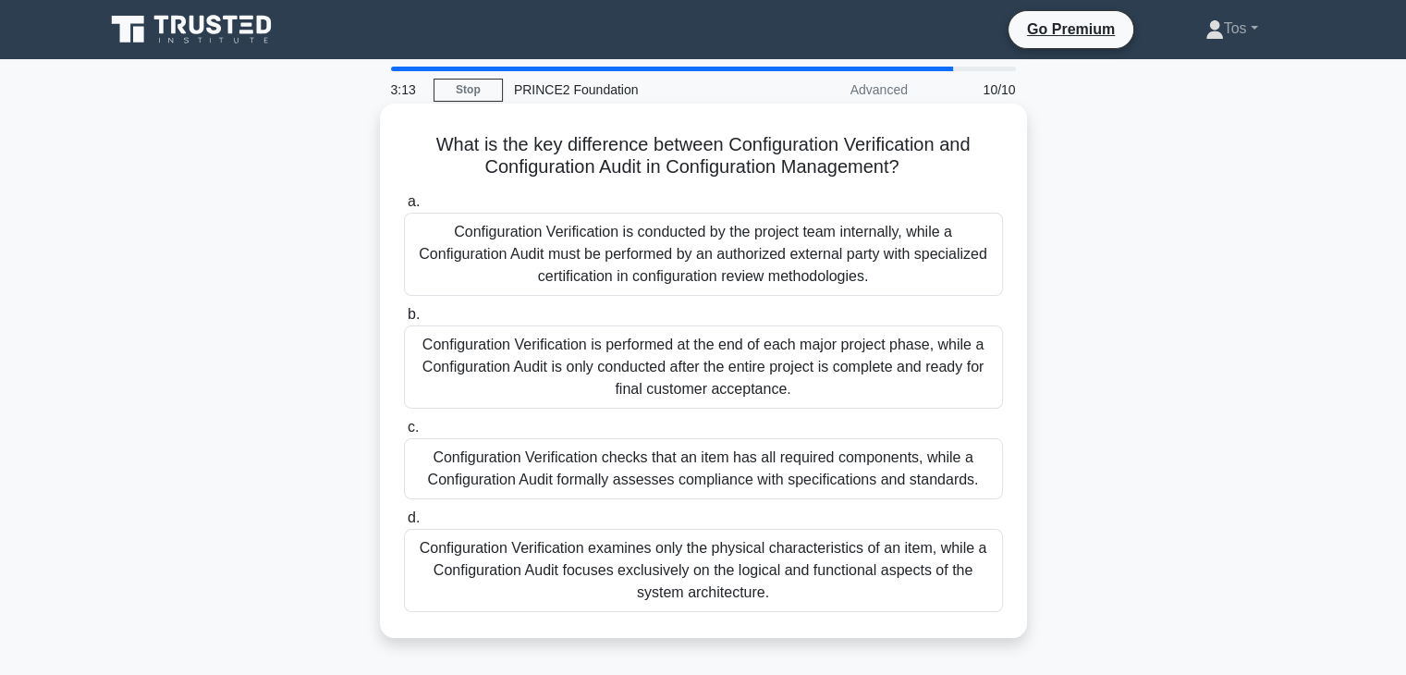
click at [836, 480] on div "Configuration Verification checks that an item has all required components, whi…" at bounding box center [703, 468] width 599 height 61
click at [404, 434] on input "c. Configuration Verification checks that an item has all required components, …" at bounding box center [404, 428] width 0 height 12
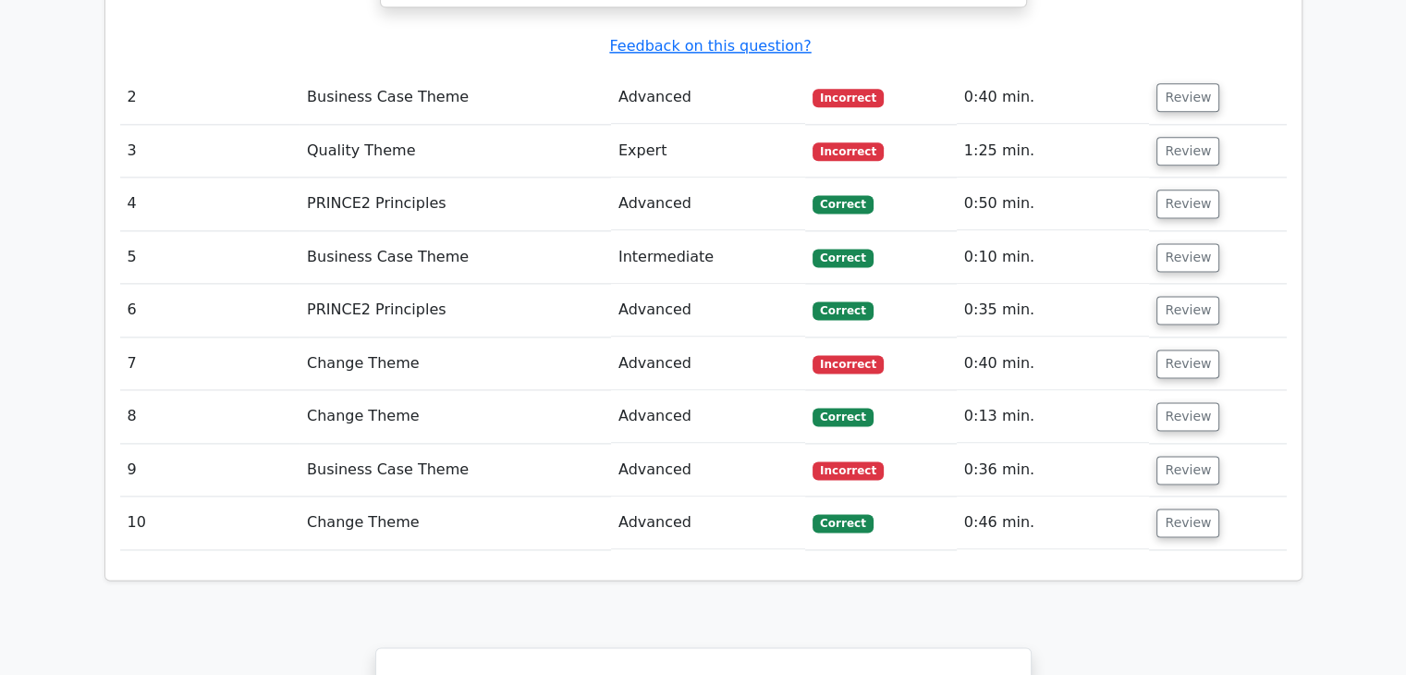
scroll to position [2443, 0]
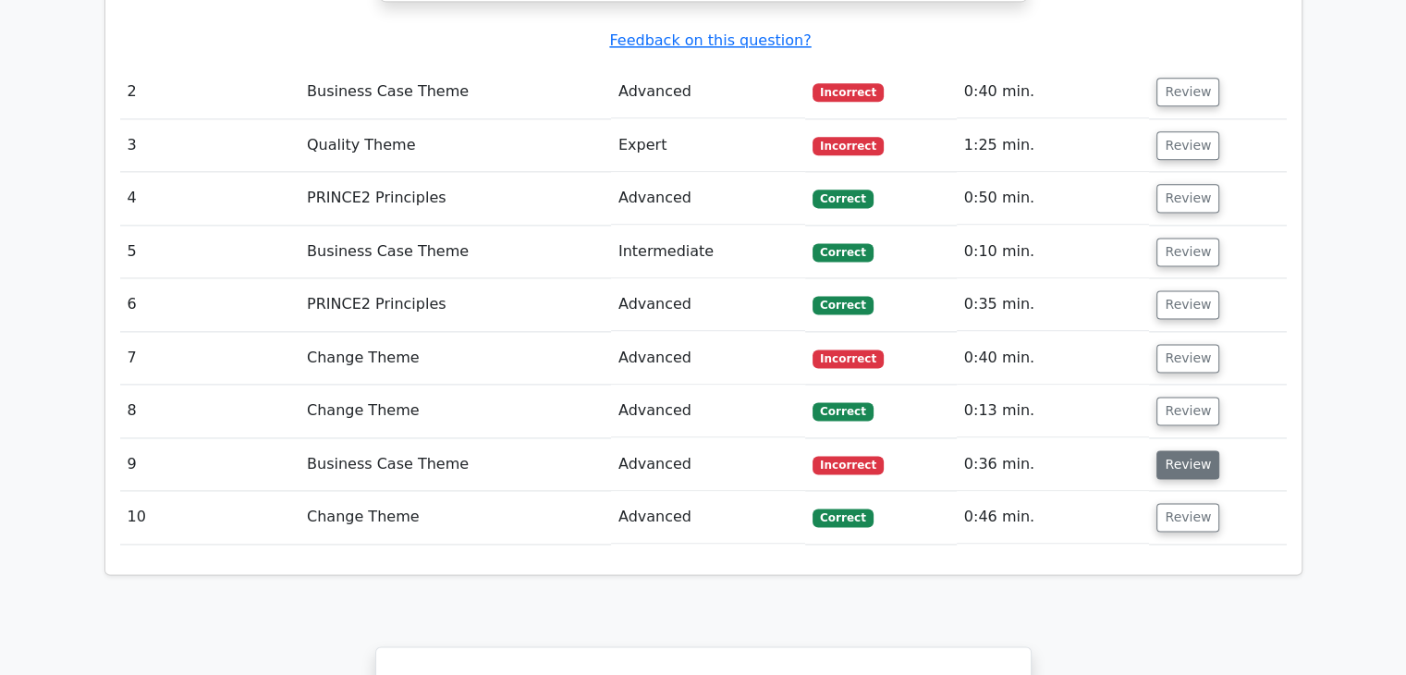
click at [1176, 450] on button "Review" at bounding box center [1187, 464] width 63 height 29
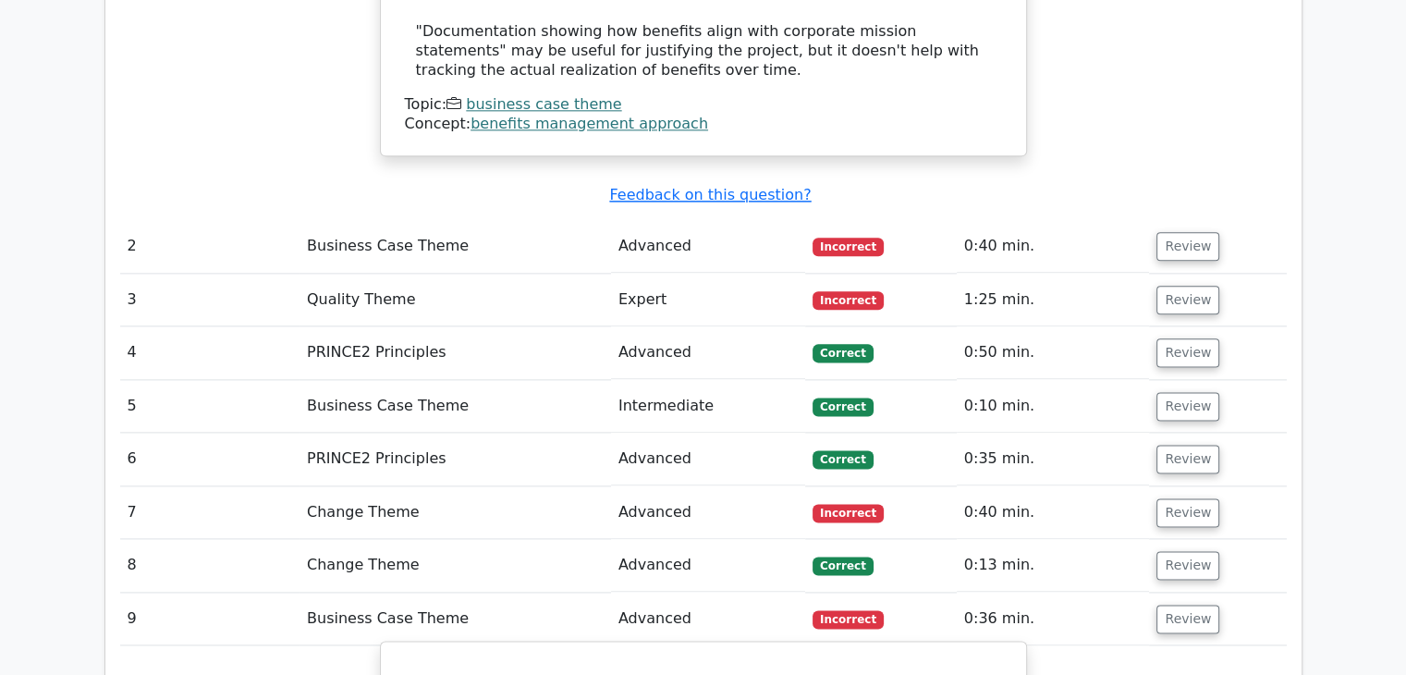
scroll to position [2284, 0]
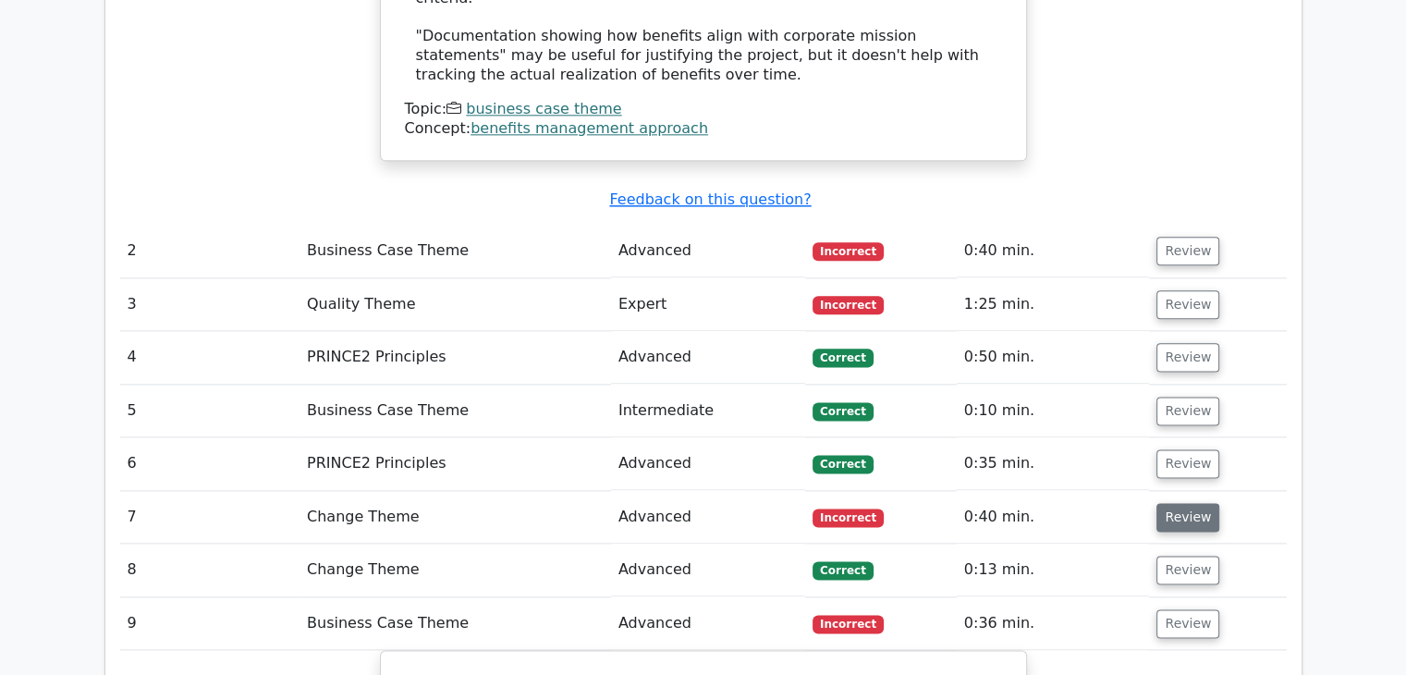
click at [1178, 503] on button "Review" at bounding box center [1187, 517] width 63 height 29
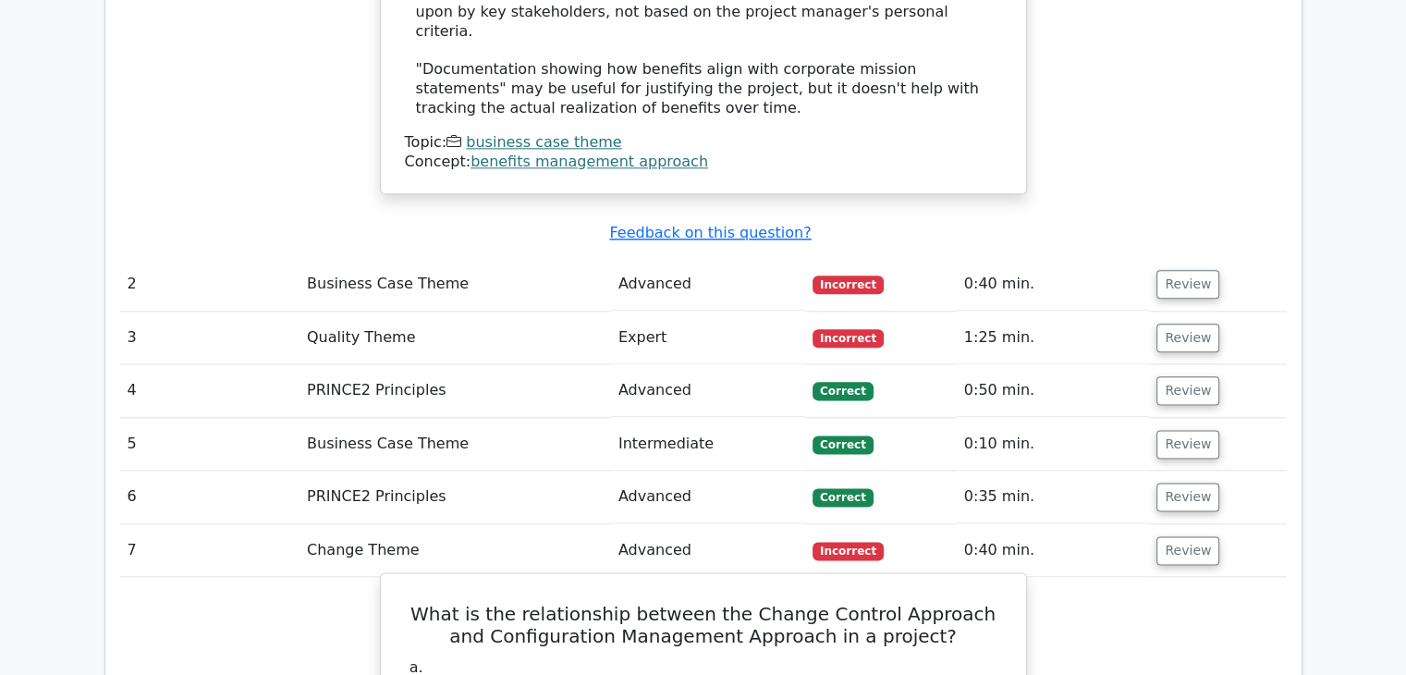
scroll to position [2235, 0]
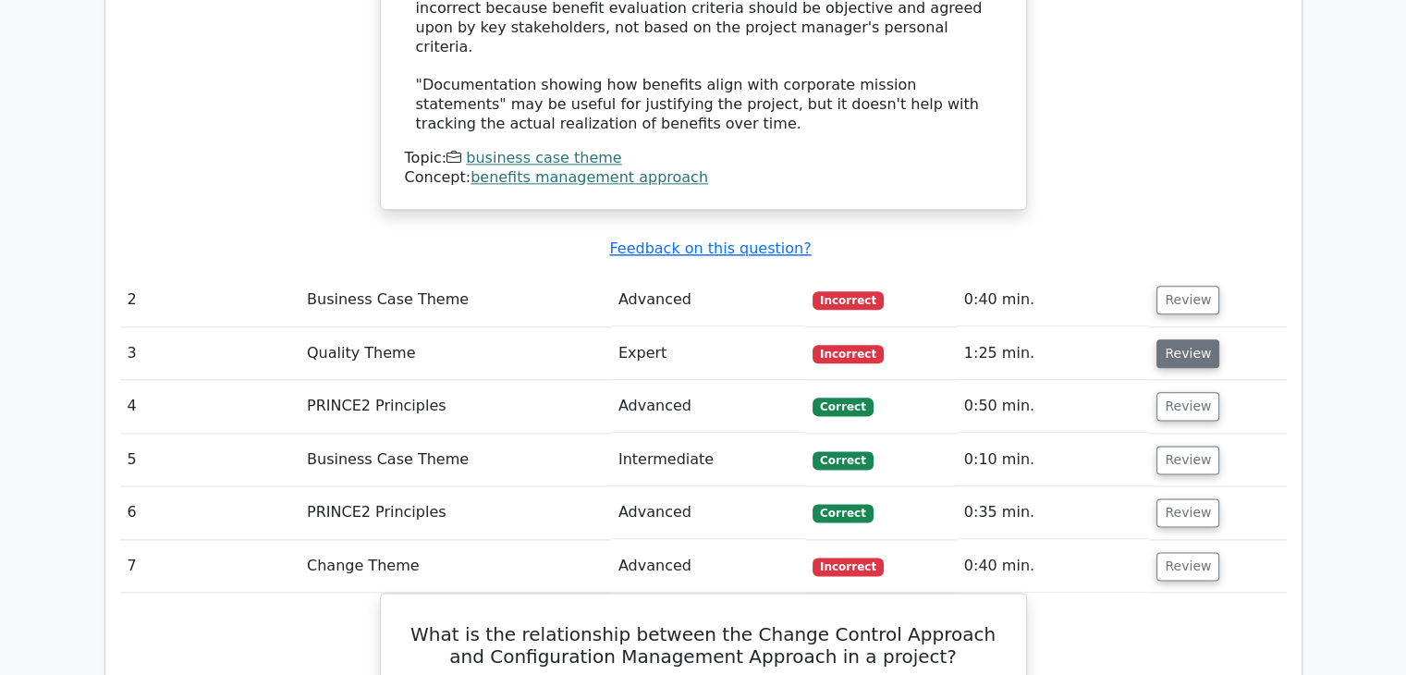
click at [1193, 339] on button "Review" at bounding box center [1187, 353] width 63 height 29
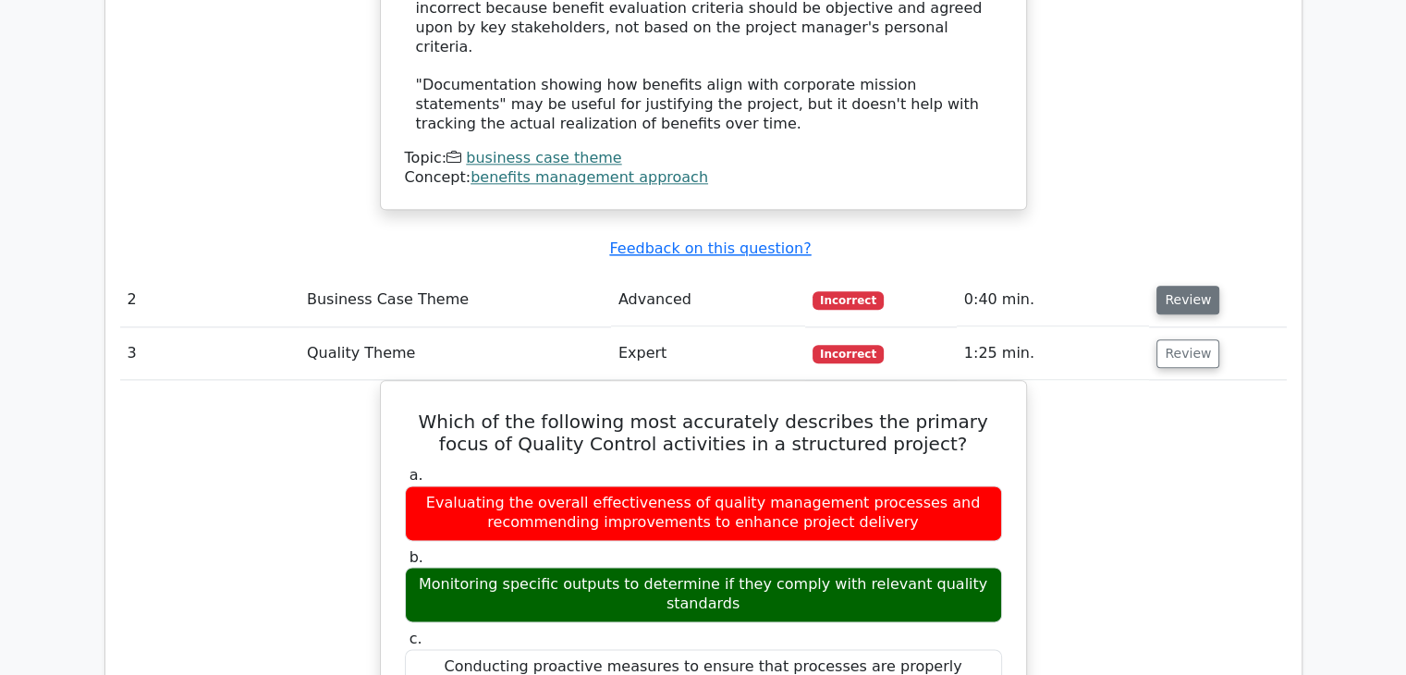
click at [1180, 286] on button "Review" at bounding box center [1187, 300] width 63 height 29
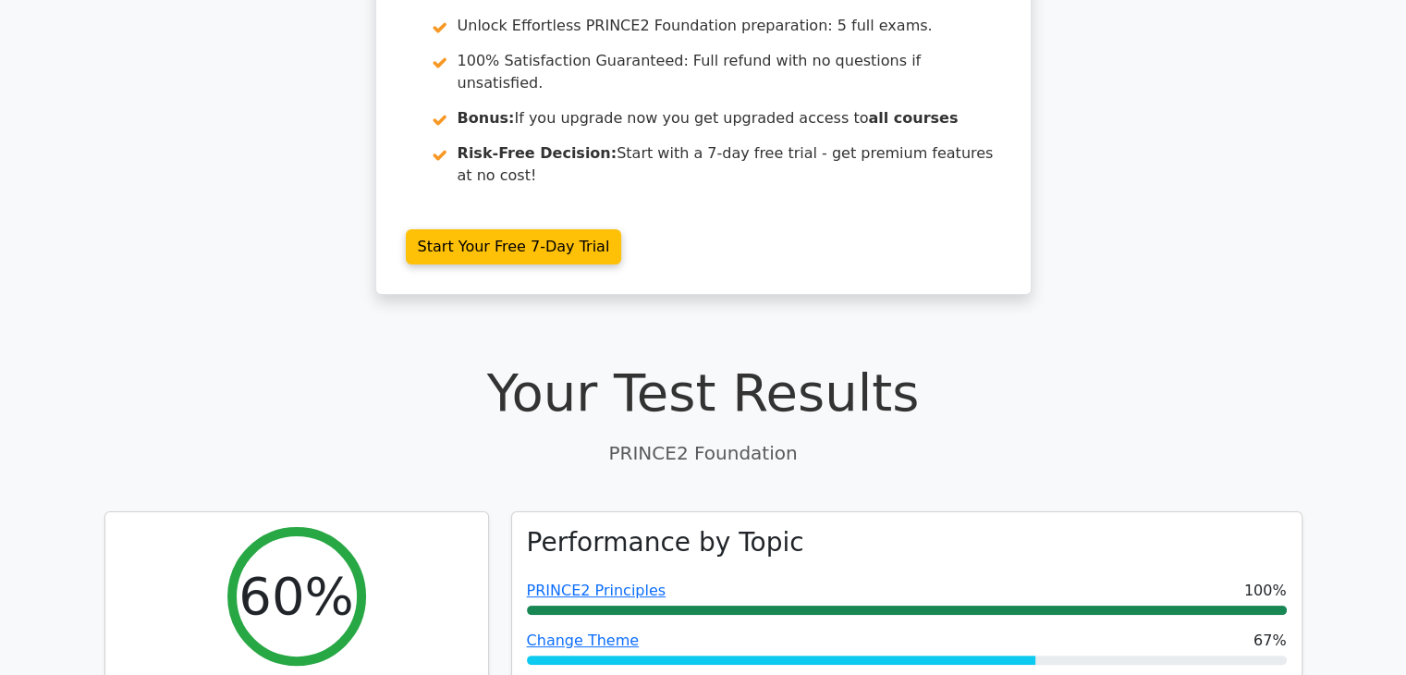
scroll to position [265, 0]
